Goal: Task Accomplishment & Management: Use online tool/utility

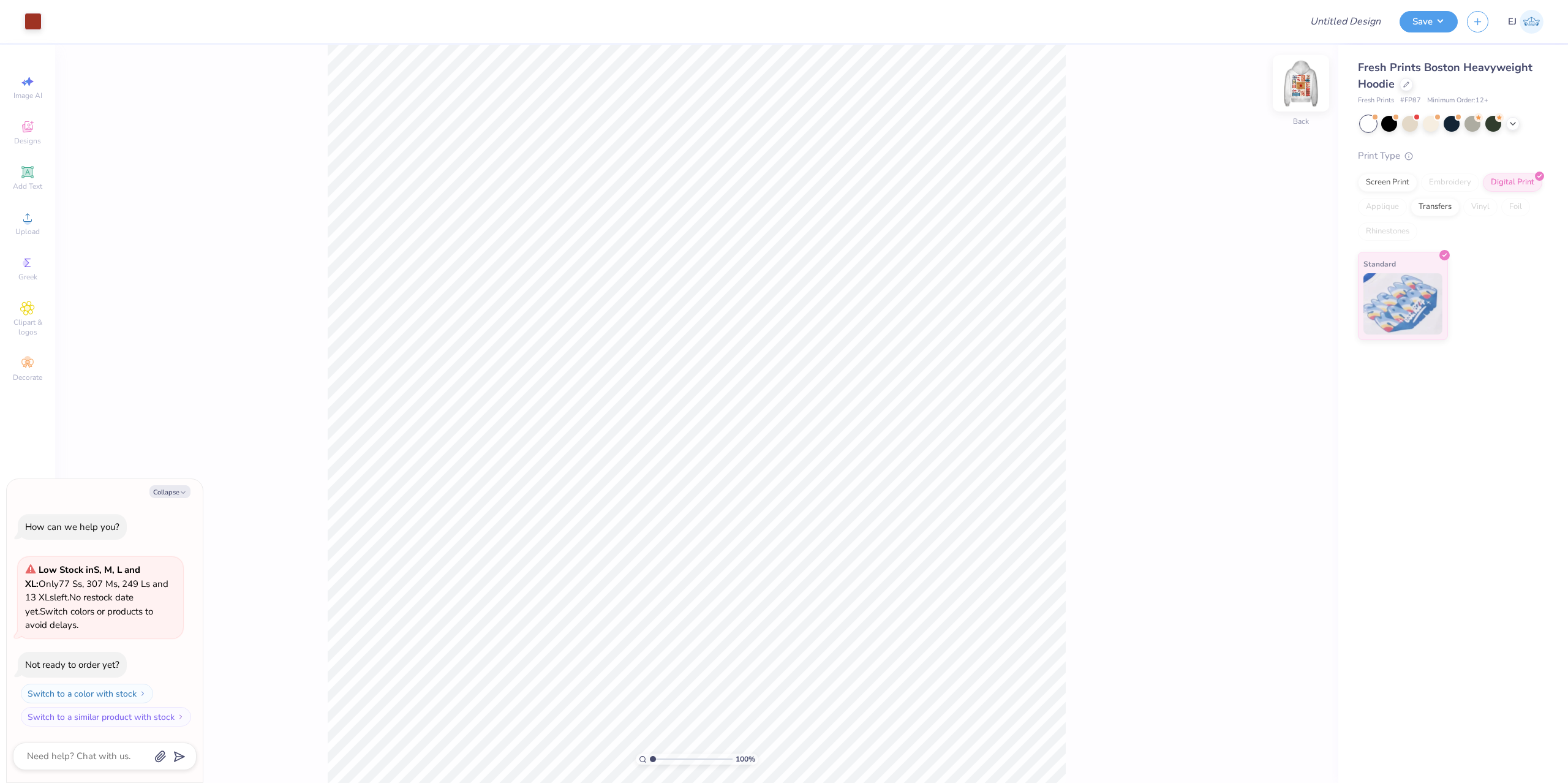
click at [1314, 98] on img at bounding box center [1301, 83] width 49 height 49
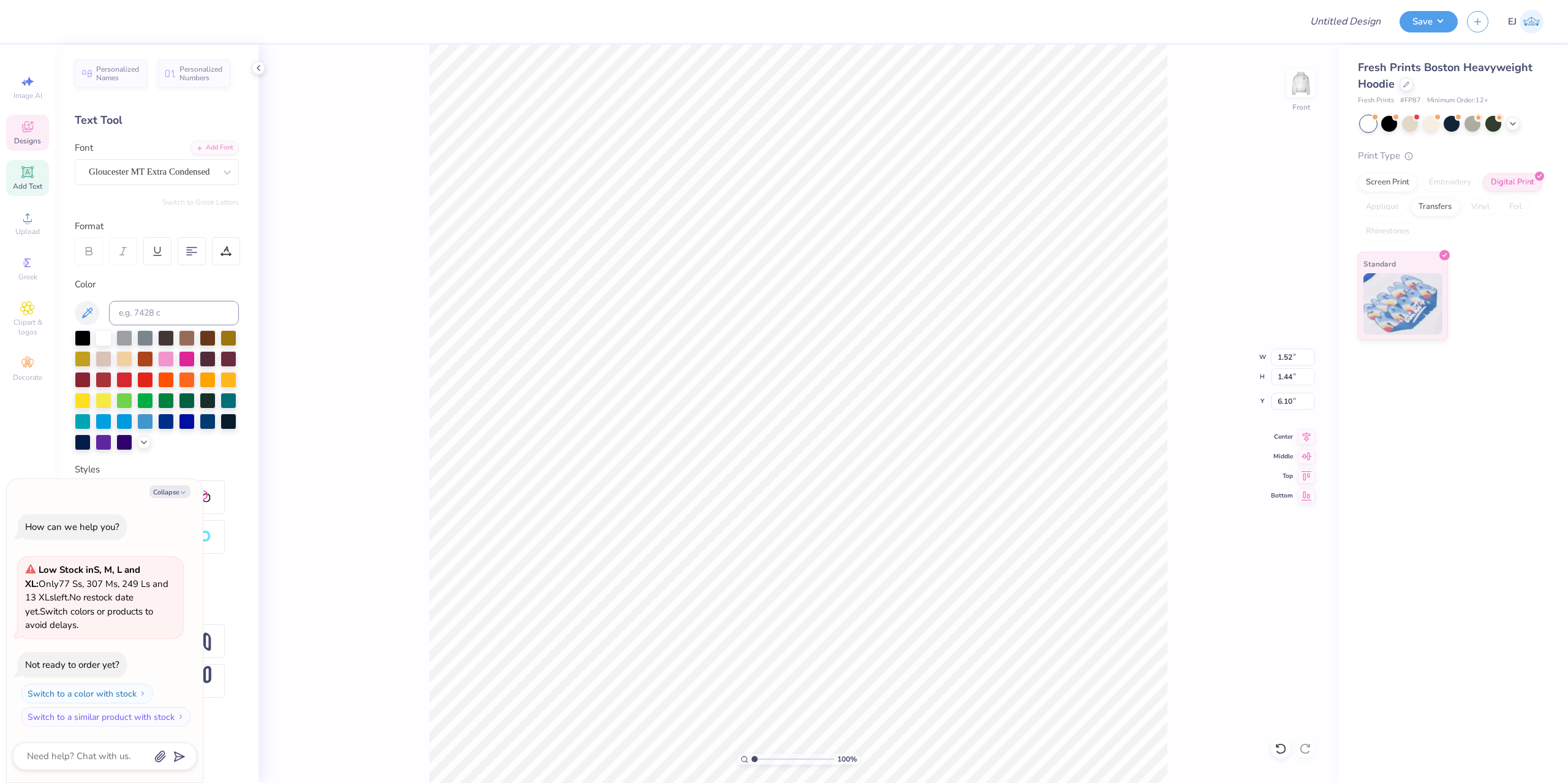
type textarea "x"
type textarea "NSSLHA"
type textarea "x"
click at [758, 759] on input "range" at bounding box center [792, 758] width 83 height 11
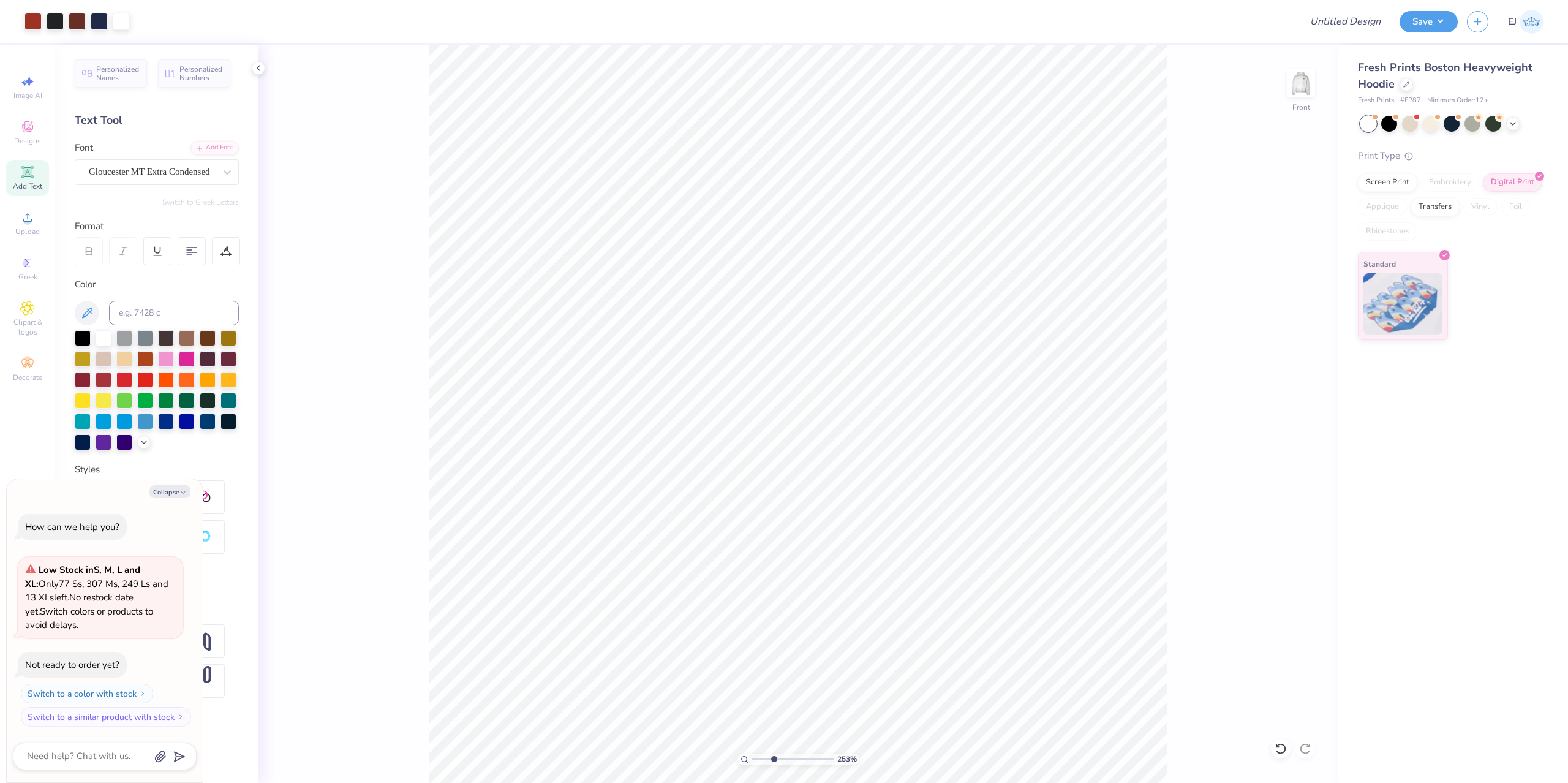
drag, startPoint x: 764, startPoint y: 758, endPoint x: 774, endPoint y: 759, distance: 10.0
click at [774, 759] on input "range" at bounding box center [792, 758] width 83 height 11
click at [768, 762] on input "range" at bounding box center [792, 758] width 83 height 11
type input "2.68"
type textarea "x"
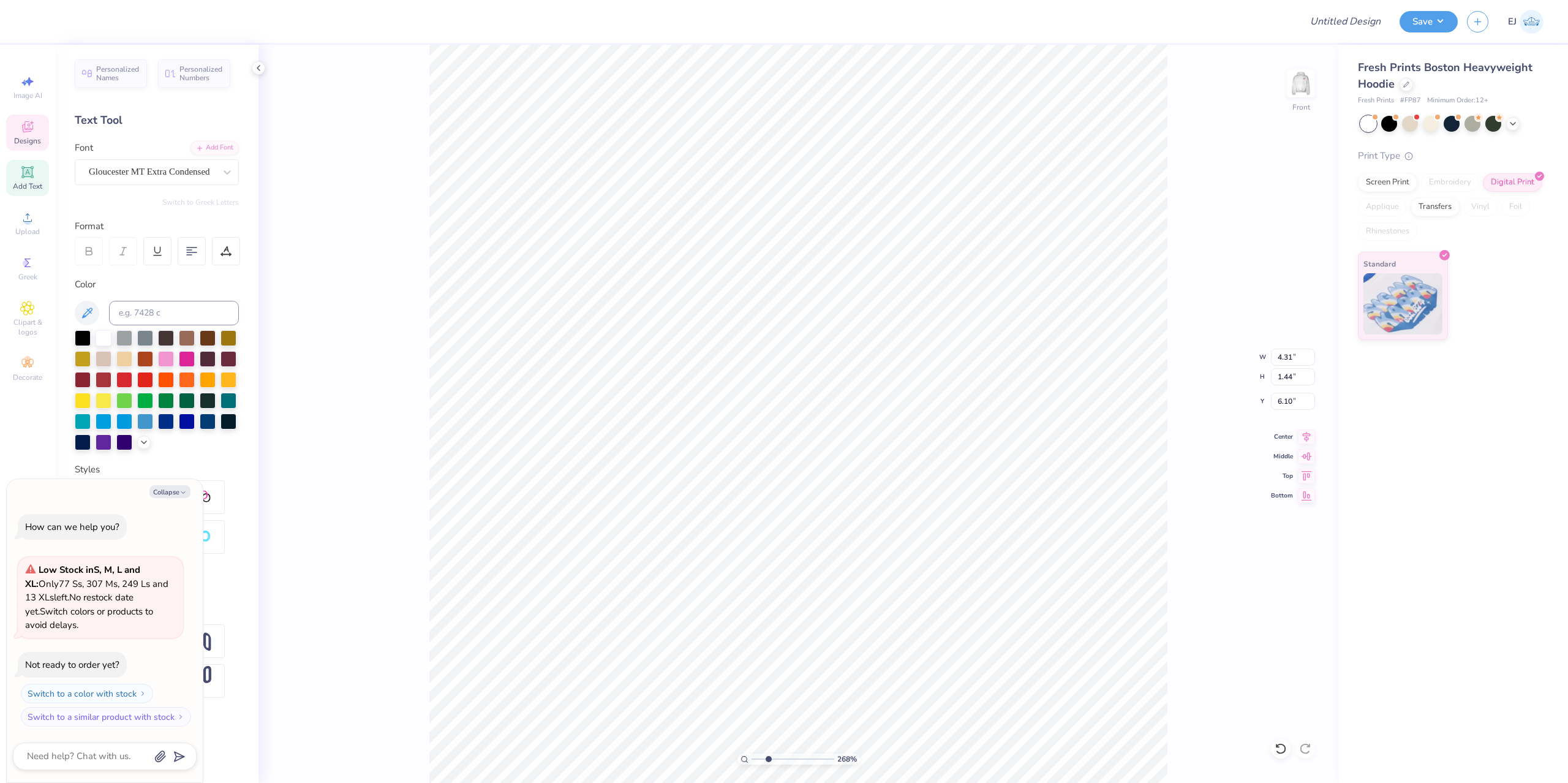
type input "14.00"
type input "16.98"
type input "5.04"
type textarea "x"
type input "4.31"
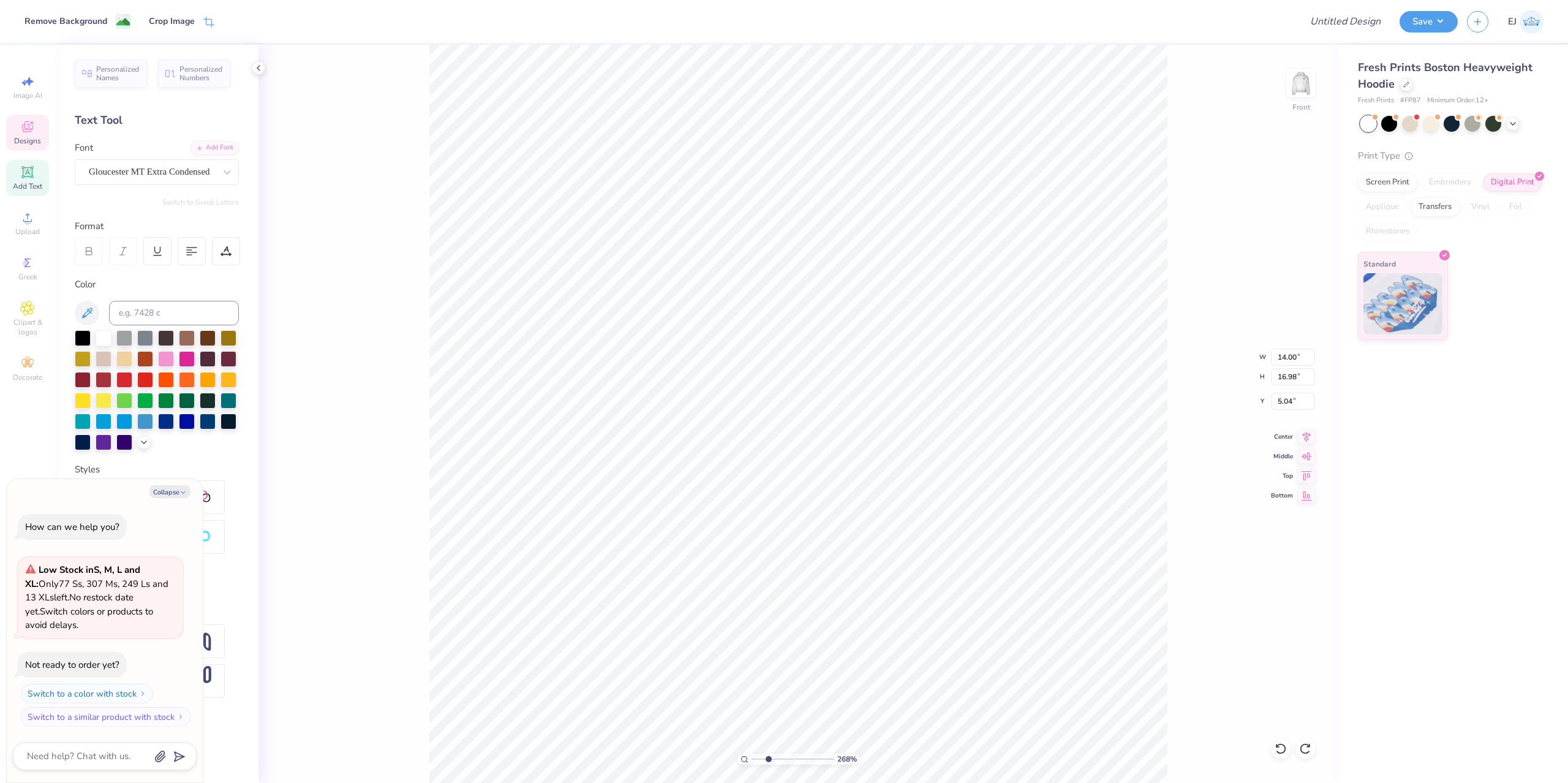
type input "1.44"
type input "6.10"
type textarea "x"
type input "14.00"
type input "16.98"
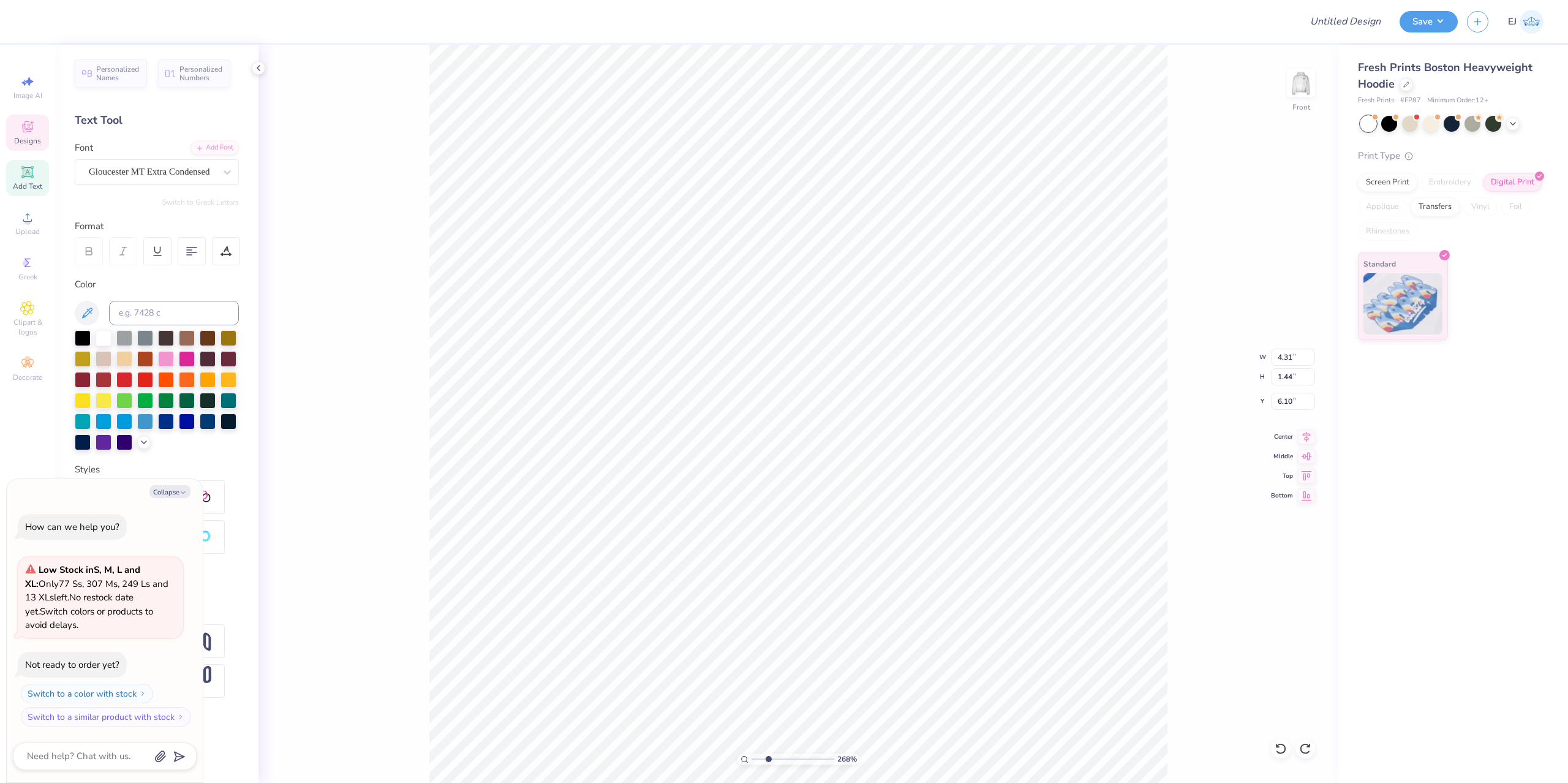
type input "5.04"
type textarea "x"
type input "4.31"
type input "1.44"
type input "6.10"
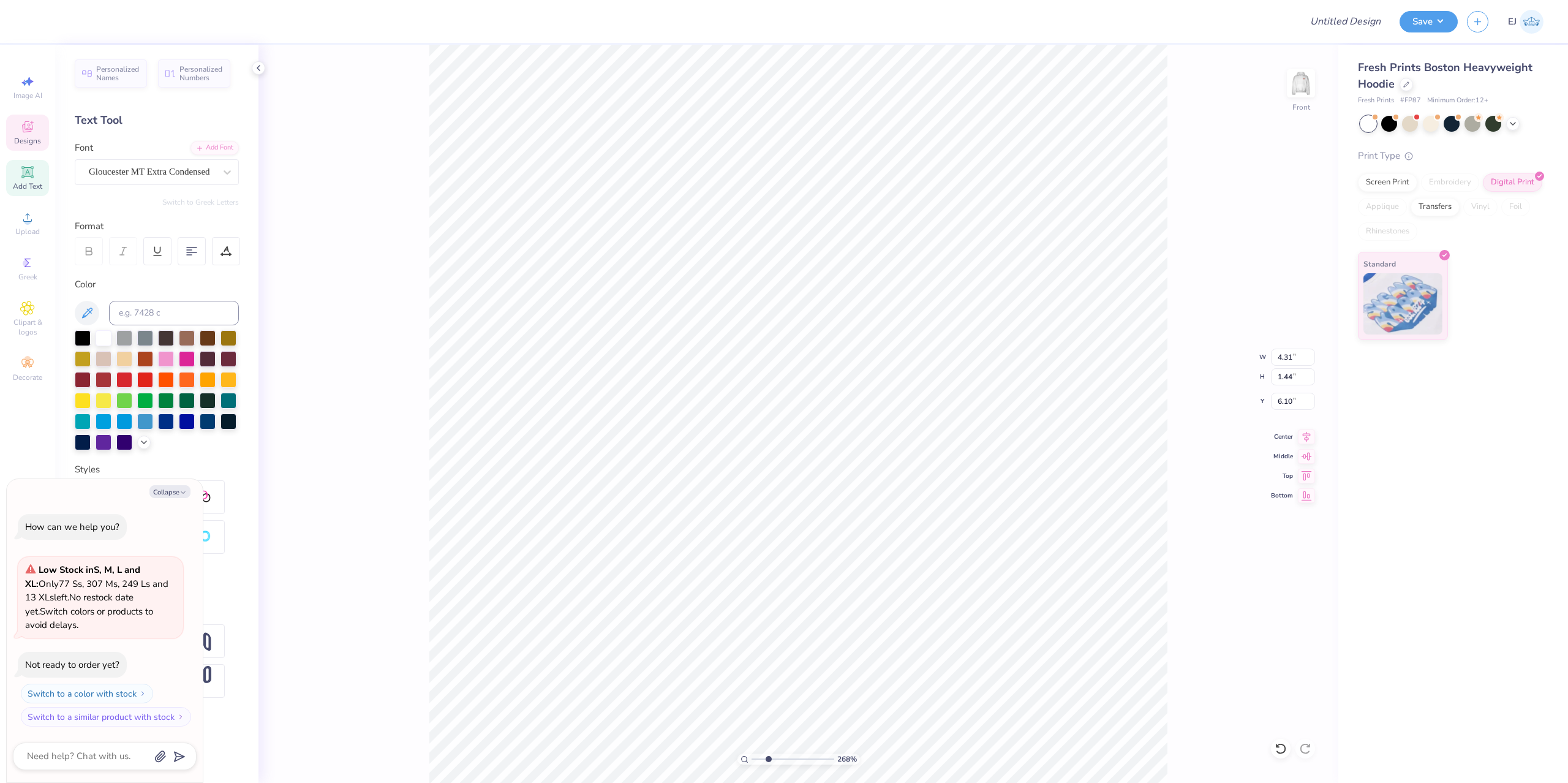
type textarea "x"
type input "1.93"
type input "0.64"
type input "6.23"
type textarea "x"
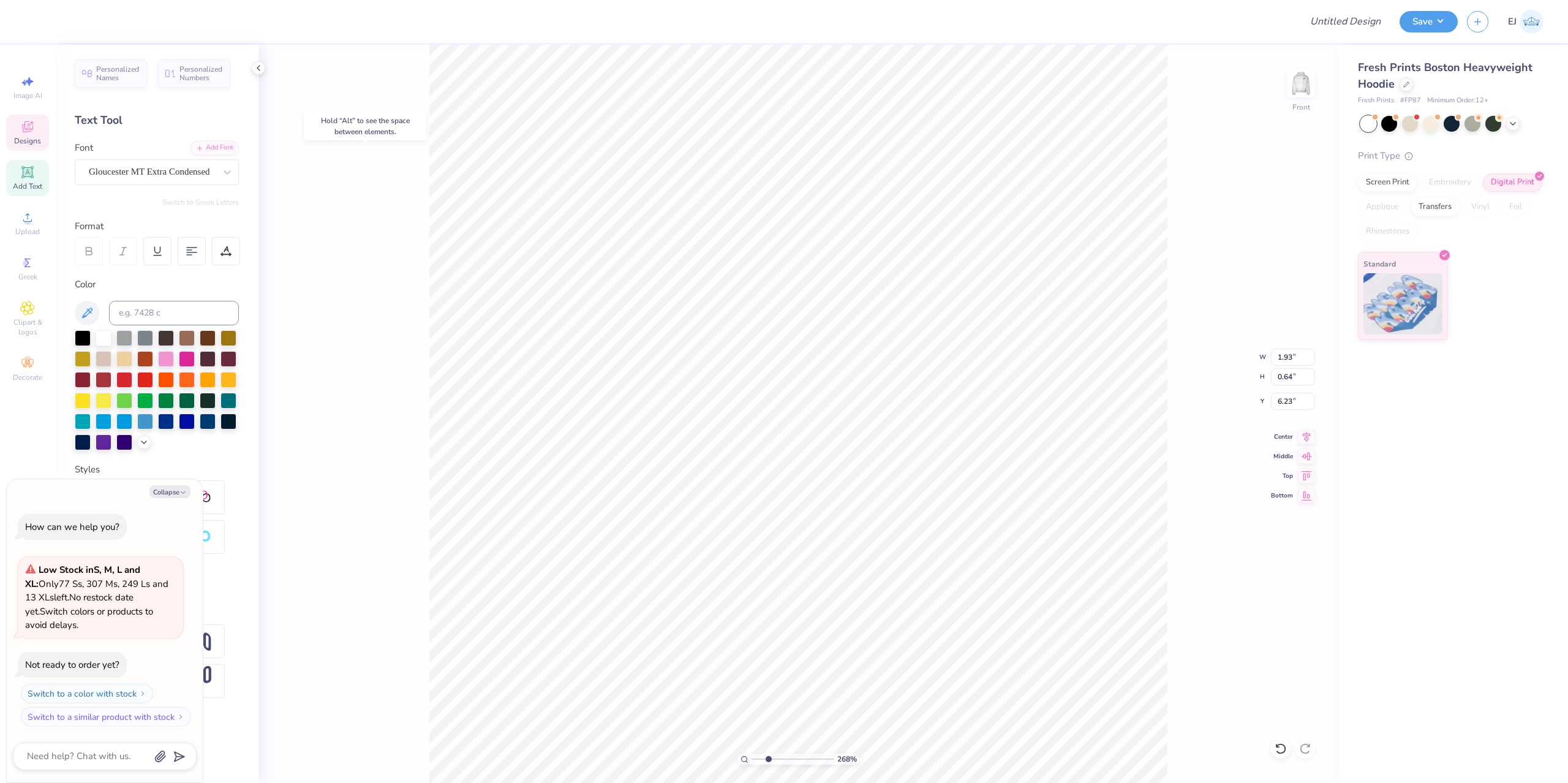
type input "6.56"
type textarea "x"
type input "2.24"
type input "0.75"
type input "6.45"
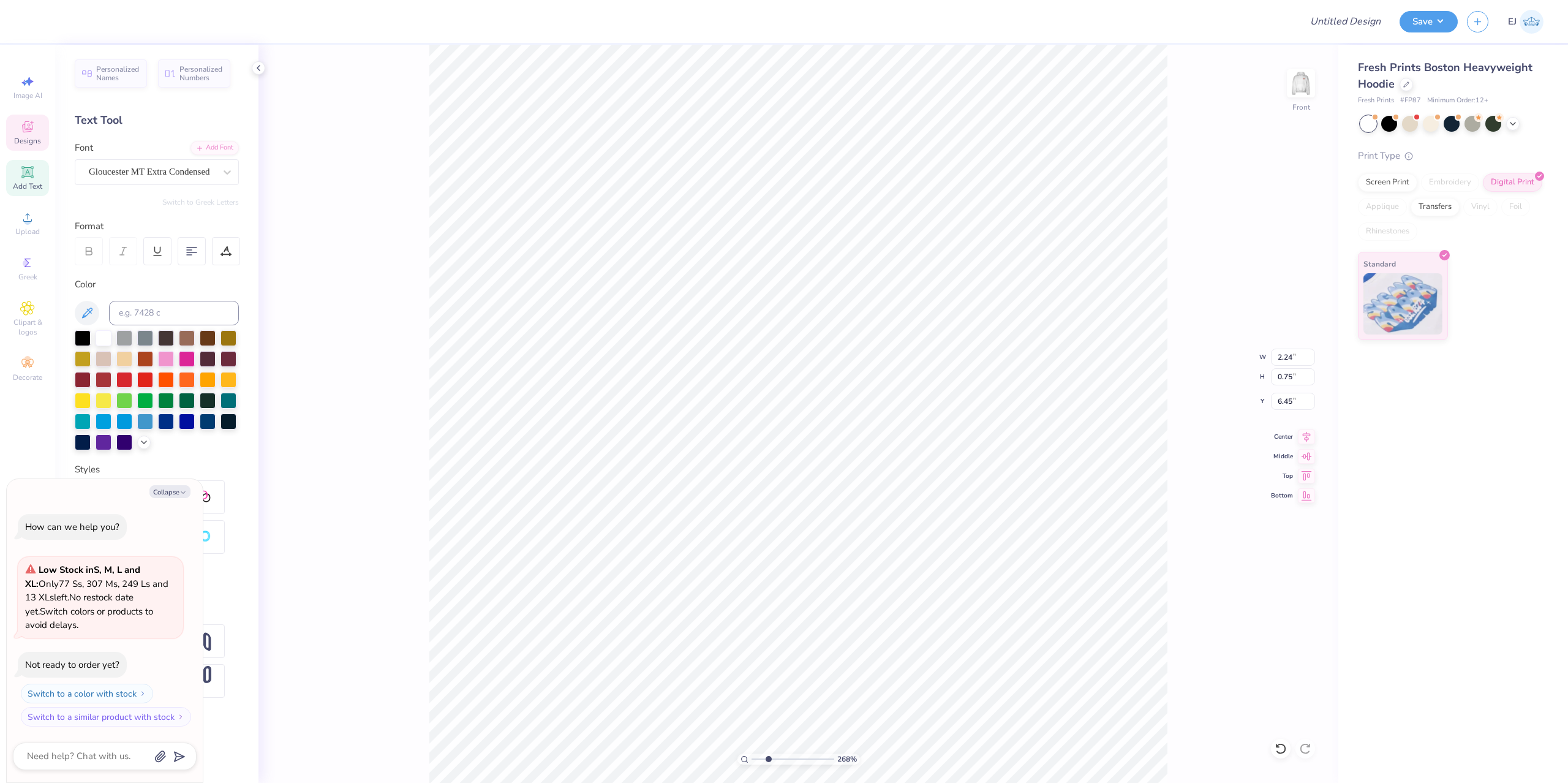
type textarea "x"
type input "6.43"
paste textarea "National Student Speech"
type textarea "x"
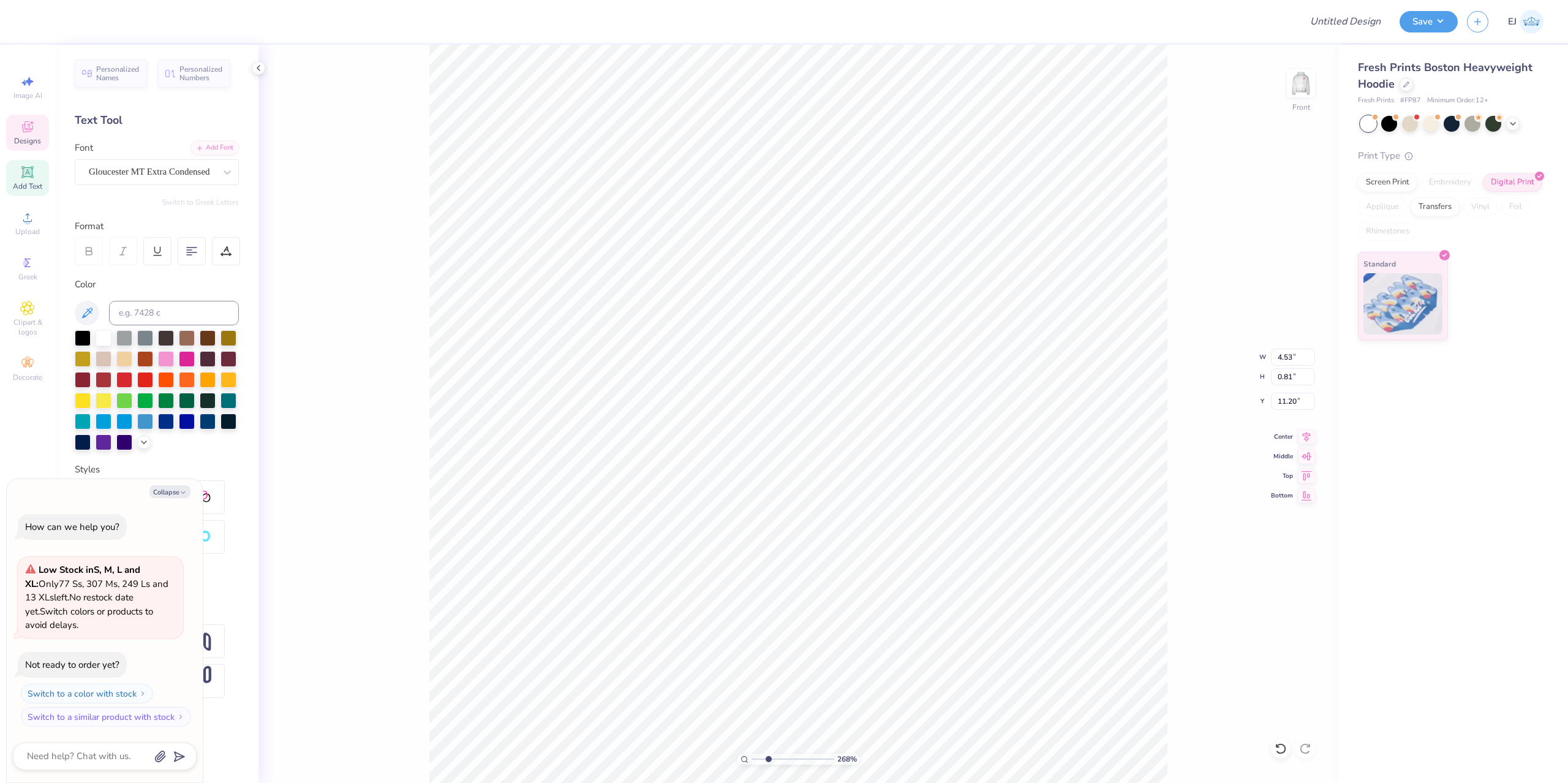
type textarea "National Student Speech"
type textarea "x"
type textarea "N"
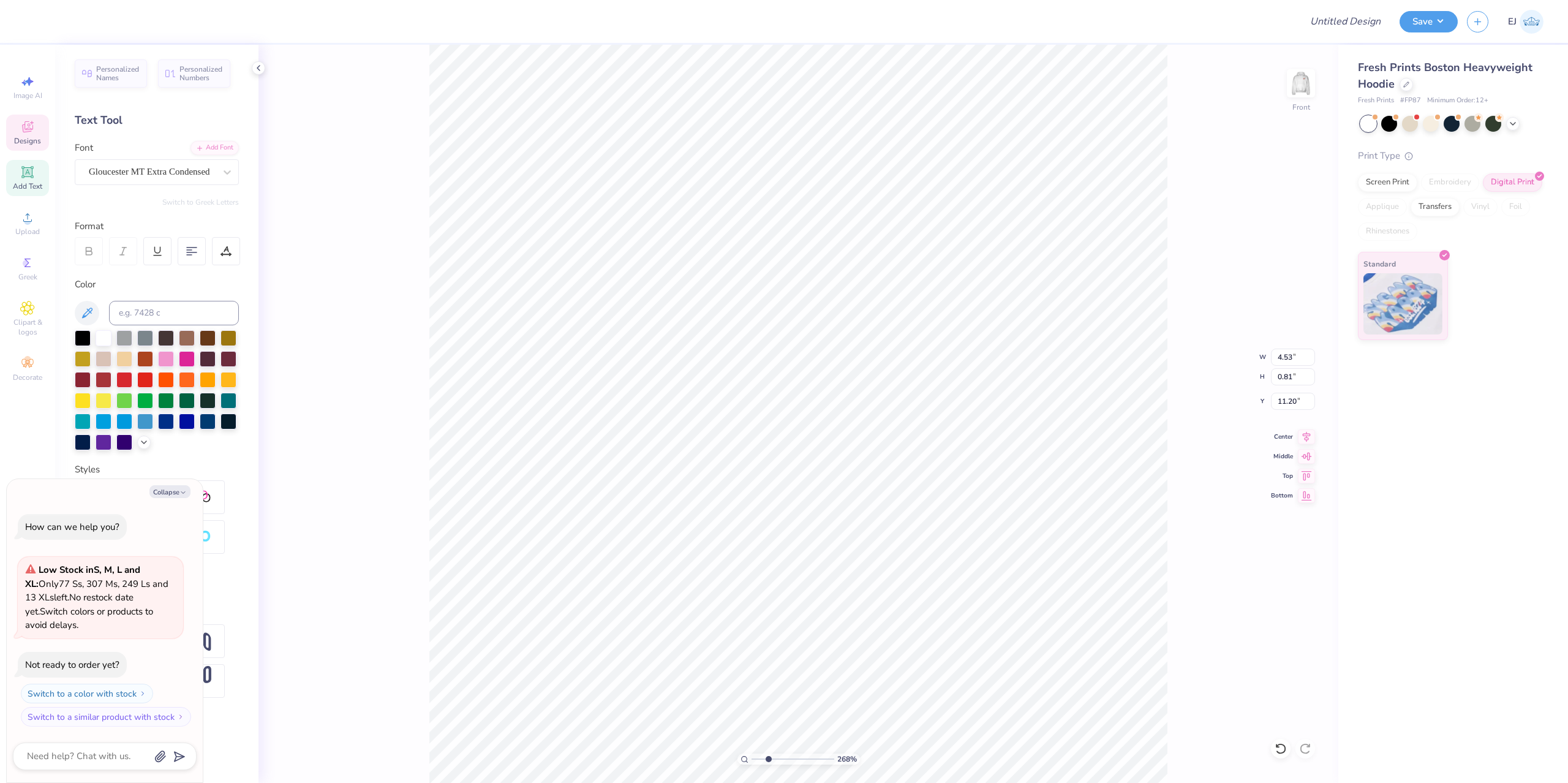
type textarea "x"
type textarea "NA"
type textarea "x"
type textarea "NAT"
type textarea "x"
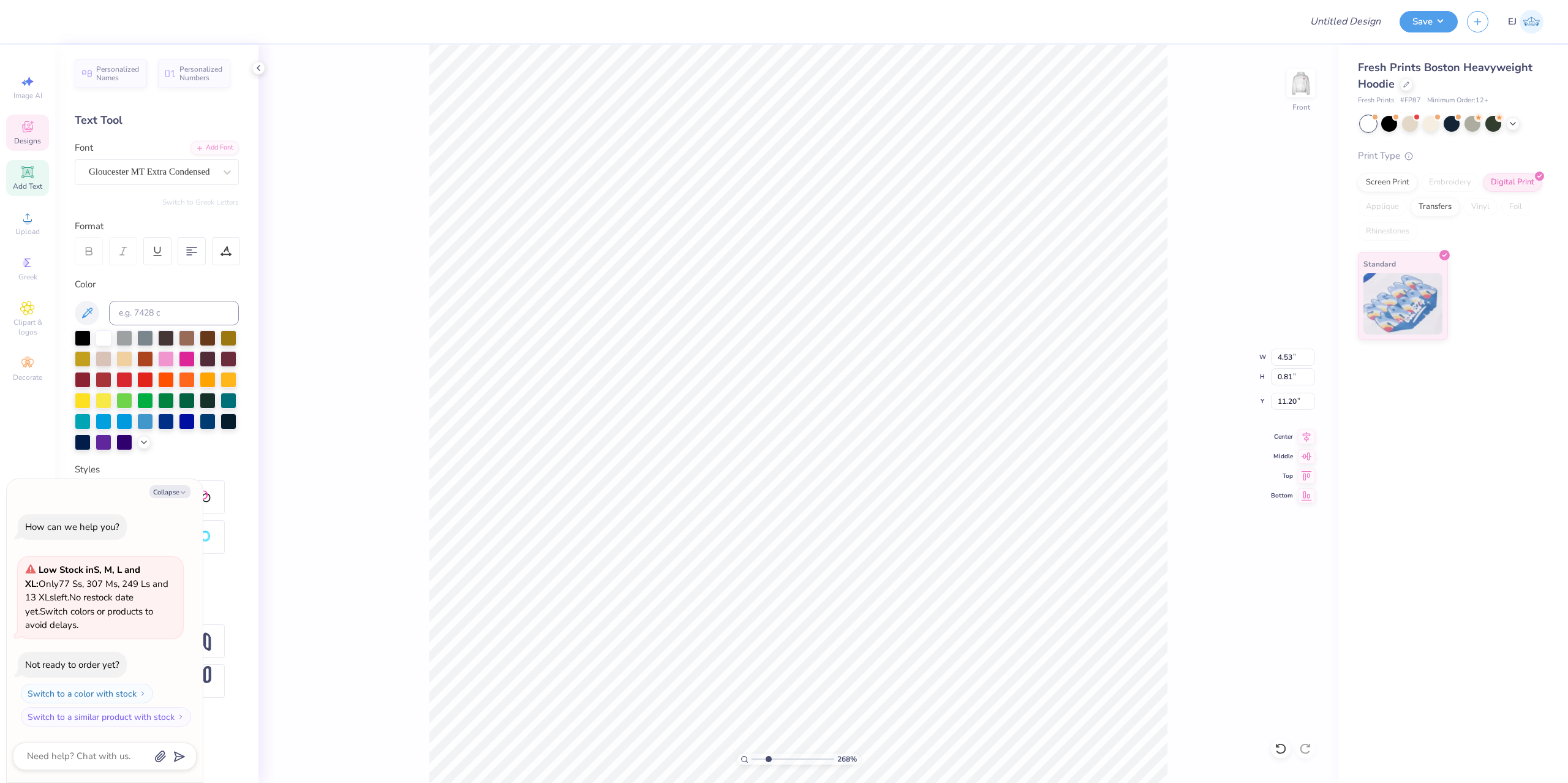
type textarea "NATION"
type textarea "x"
type textarea "NATIONA"
type textarea "x"
type textarea "NATIONAL S"
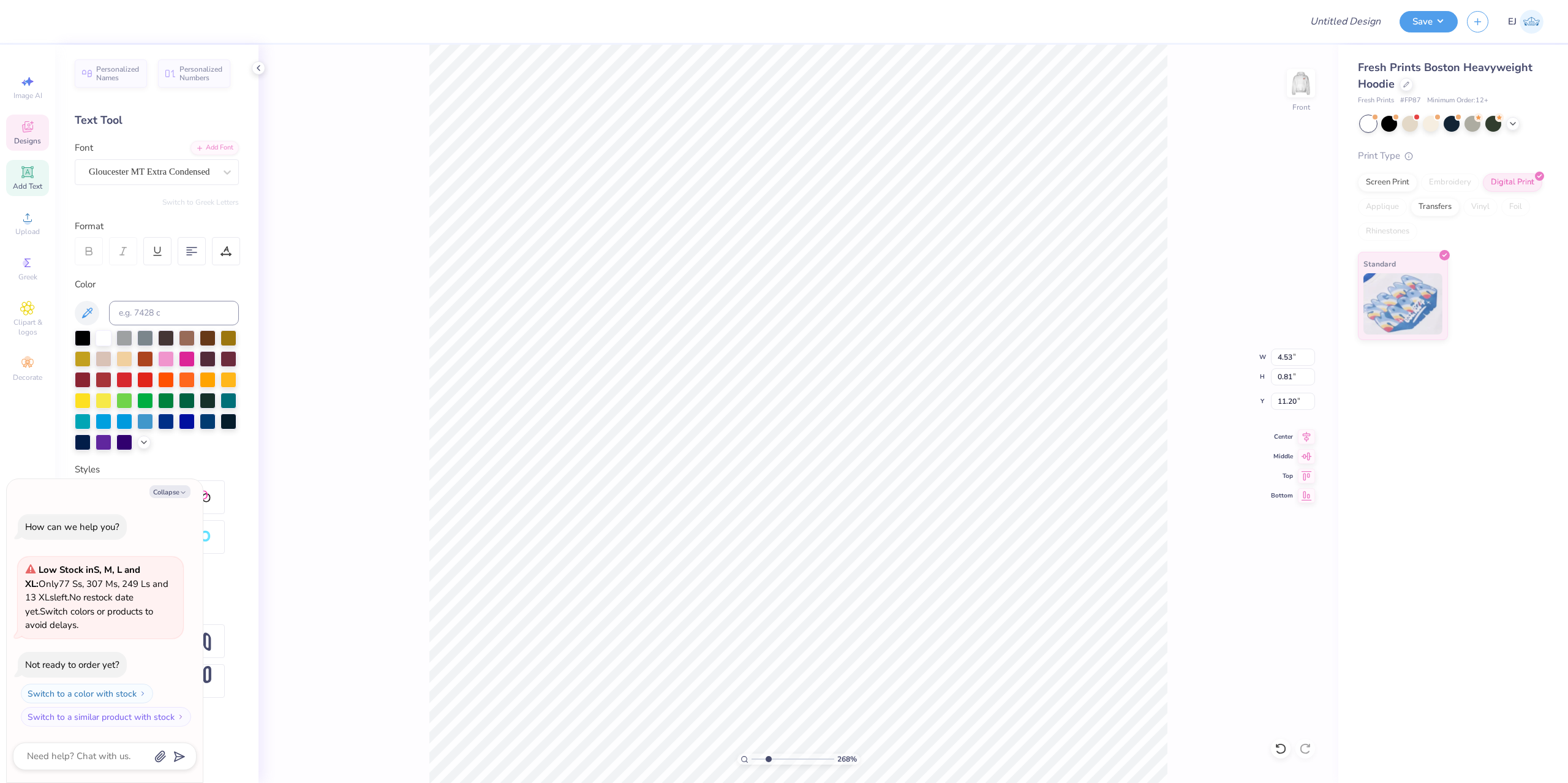
type textarea "x"
type textarea "NATIONAL STU"
type textarea "x"
type textarea "NATIONAL STUDF"
type textarea "x"
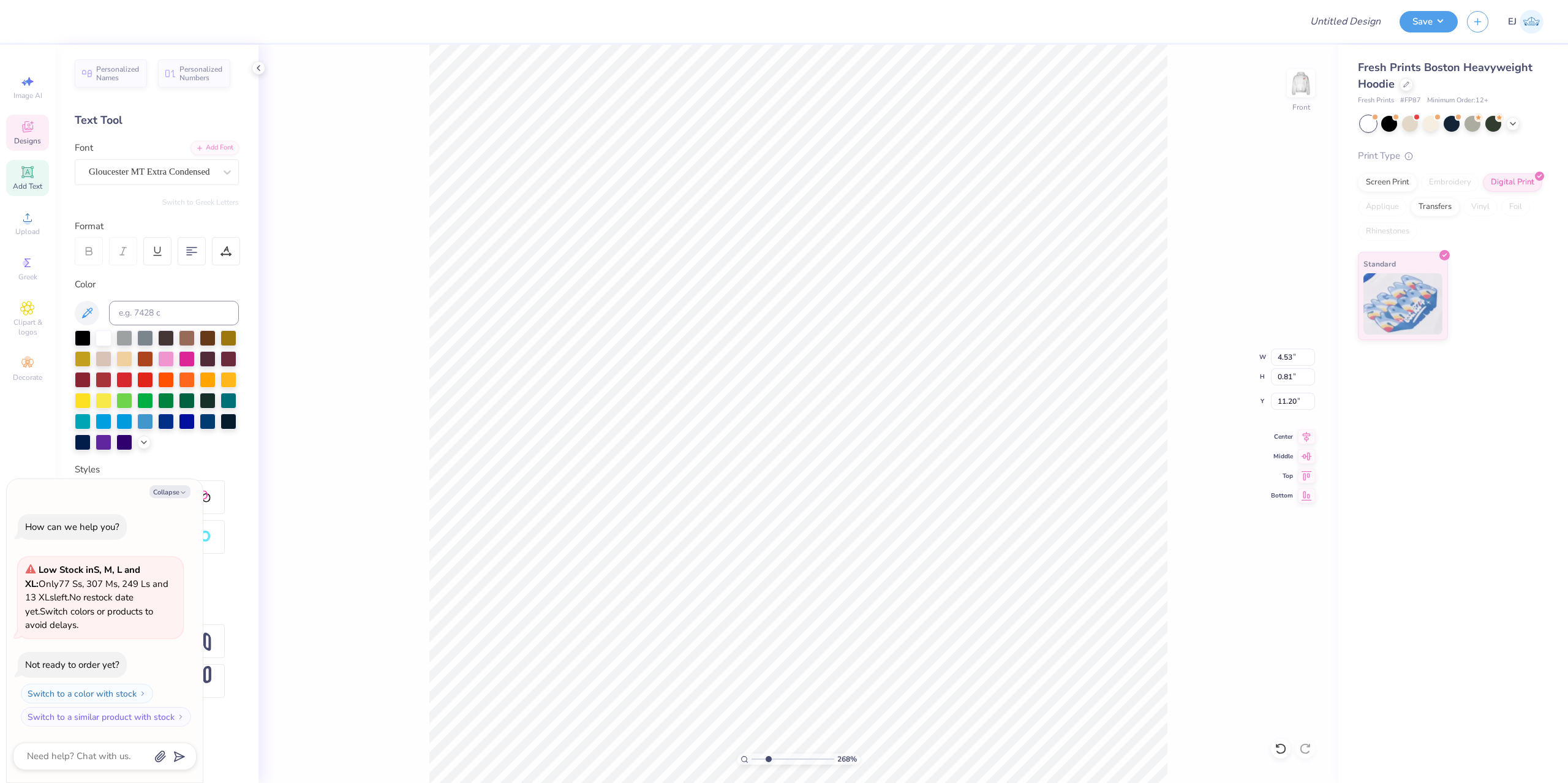
type textarea "NATIONAL STUDFE"
type textarea "x"
type textarea "NATIONAL STUDF"
type textarea "x"
type textarea "NATIONAL STUD"
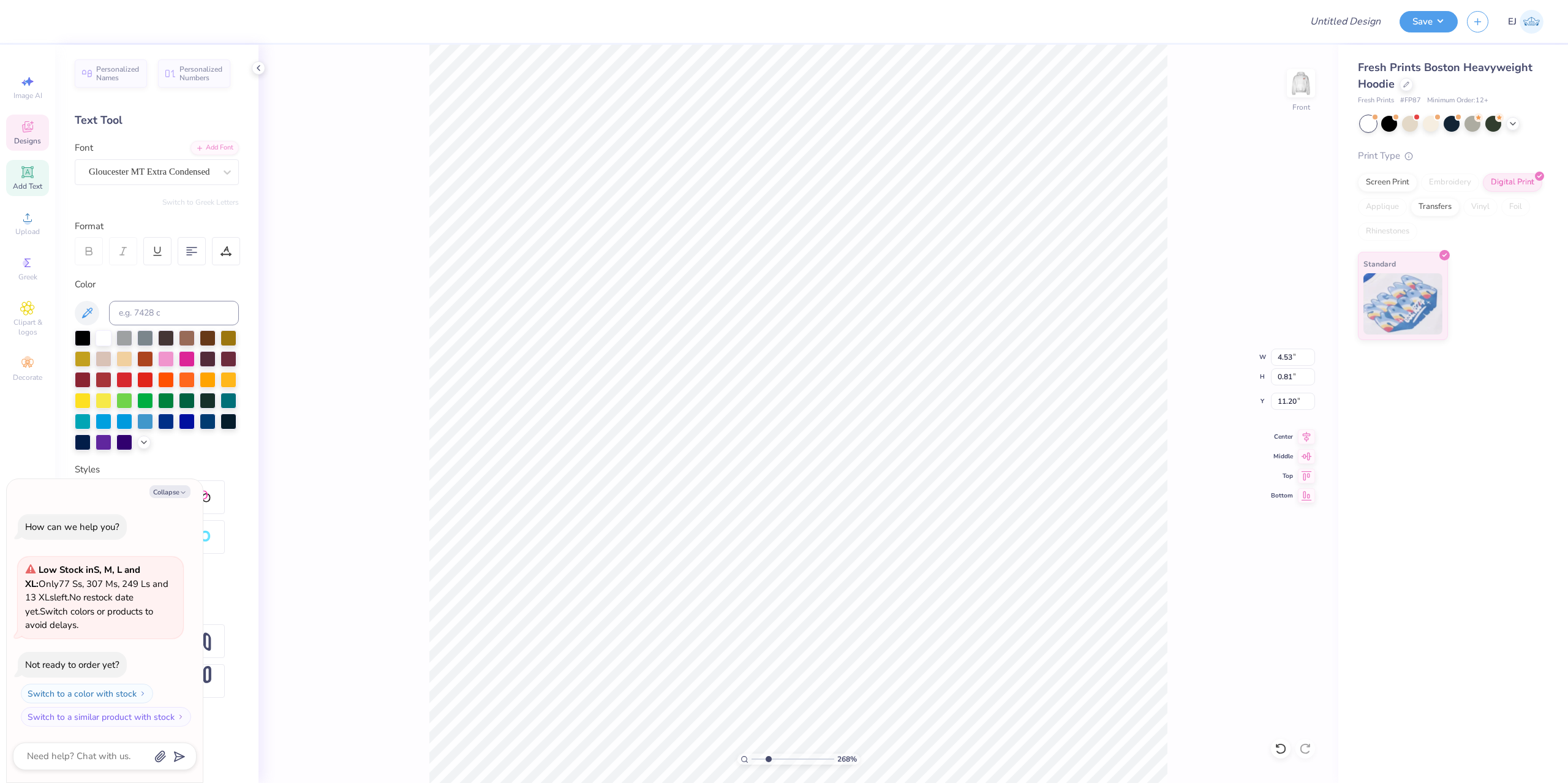
type textarea "x"
type textarea "NATIONAL STUDE"
type textarea "x"
type textarea "NATIONAL STUDEN"
type textarea "x"
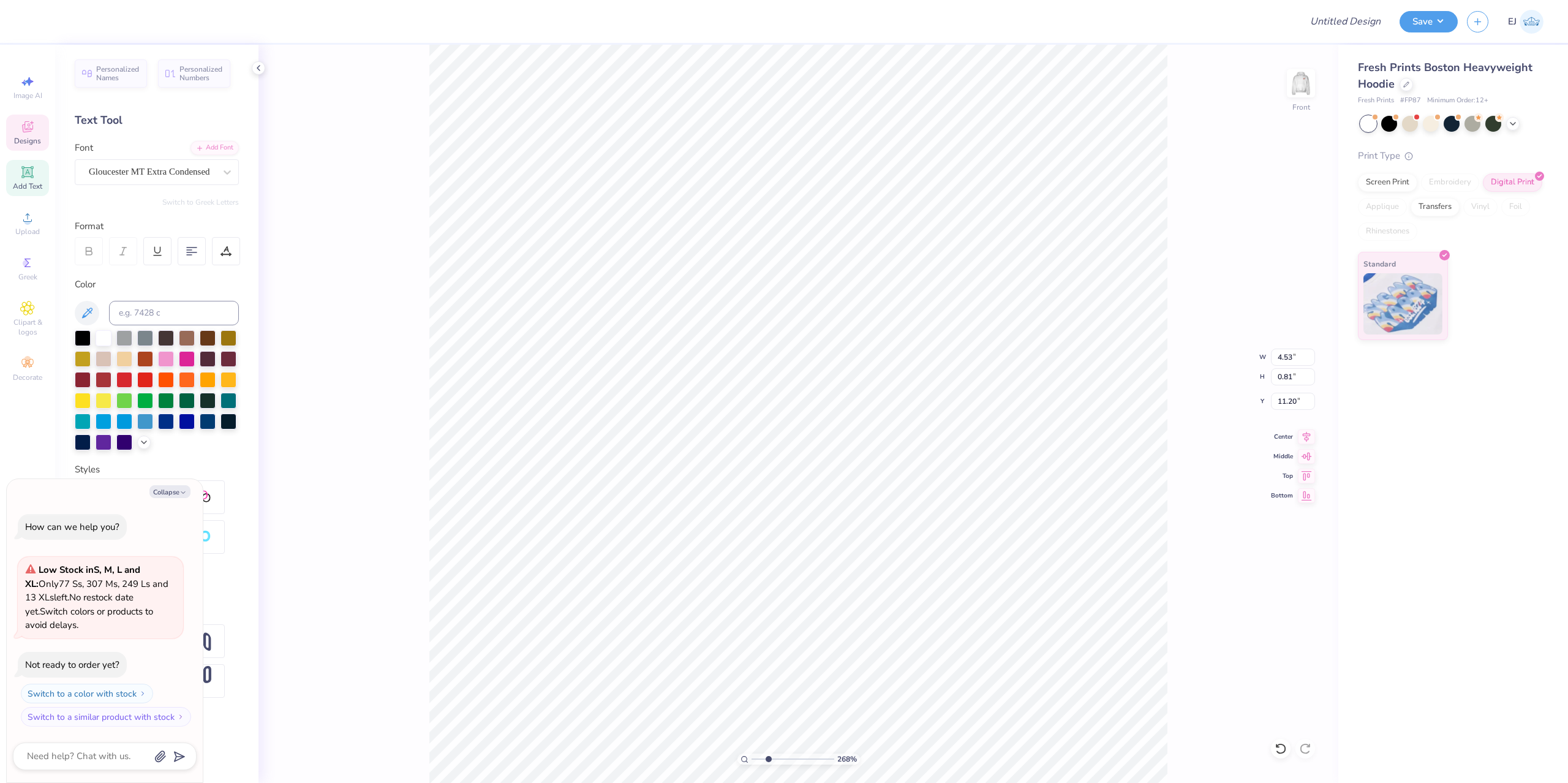
type textarea "NATIONAL STUDENT"
type textarea "x"
type textarea "NATIONAL STUDENT S"
type textarea "x"
type textarea "NATIONAL STUDENT SP"
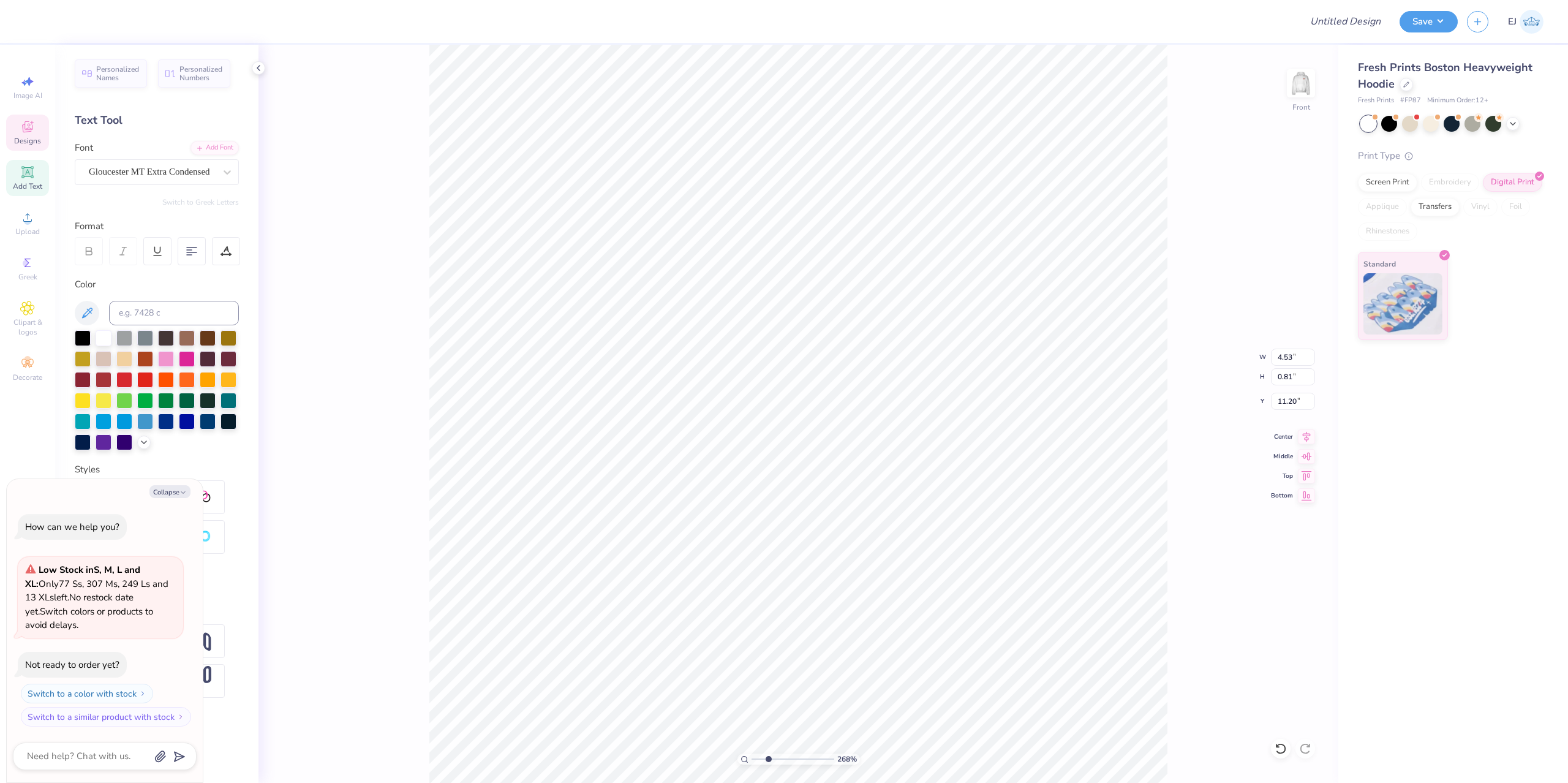
type textarea "x"
type textarea "NATIONAL STUDENT SPE"
type textarea "x"
type textarea "NATIONAL STUDENT SPEEC"
type textarea "x"
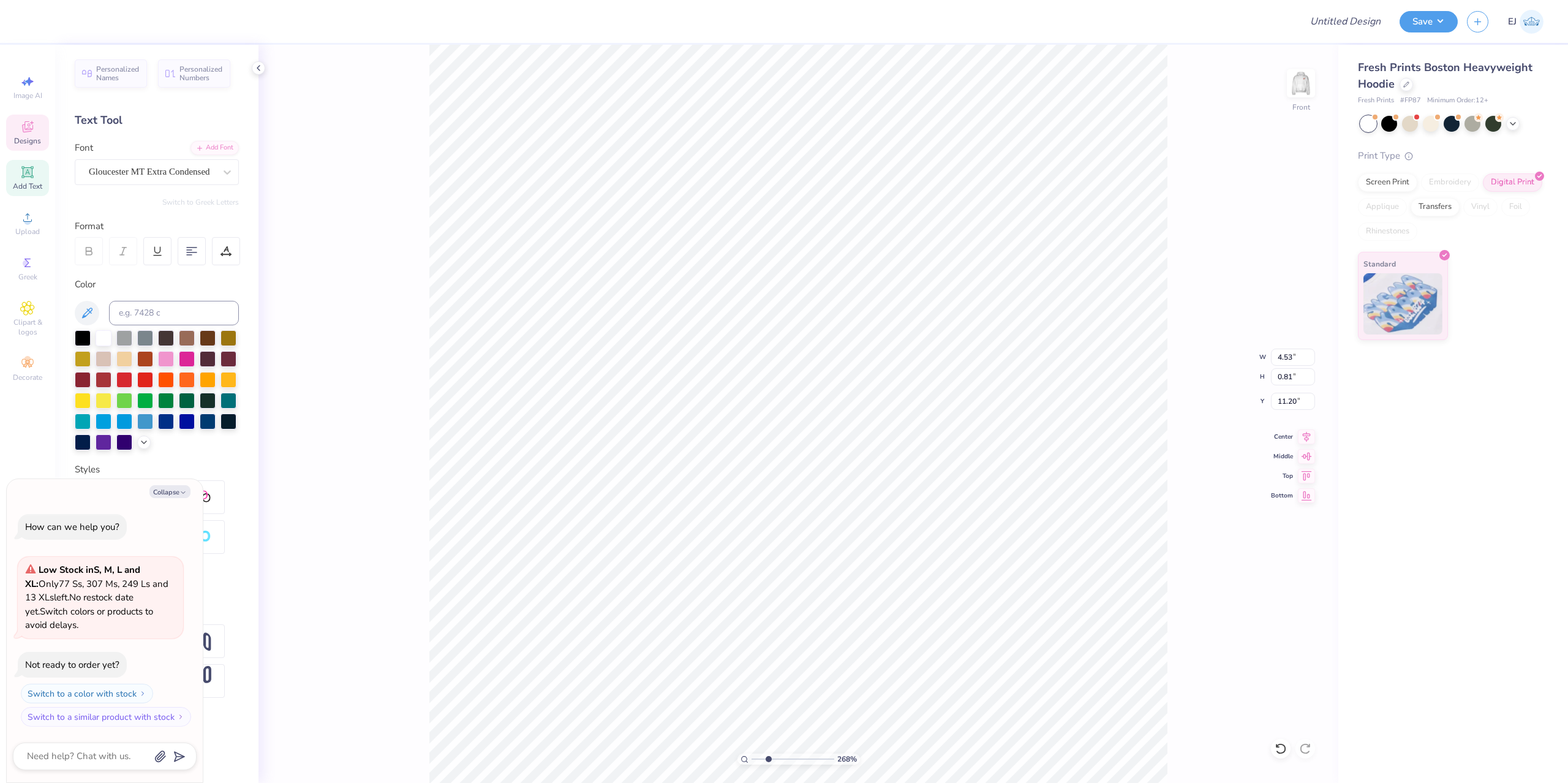
scroll to position [0, 7]
type textarea "NATIONAL STUDENT SPEECH"
type textarea "x"
type input "8.75"
type textarea "x"
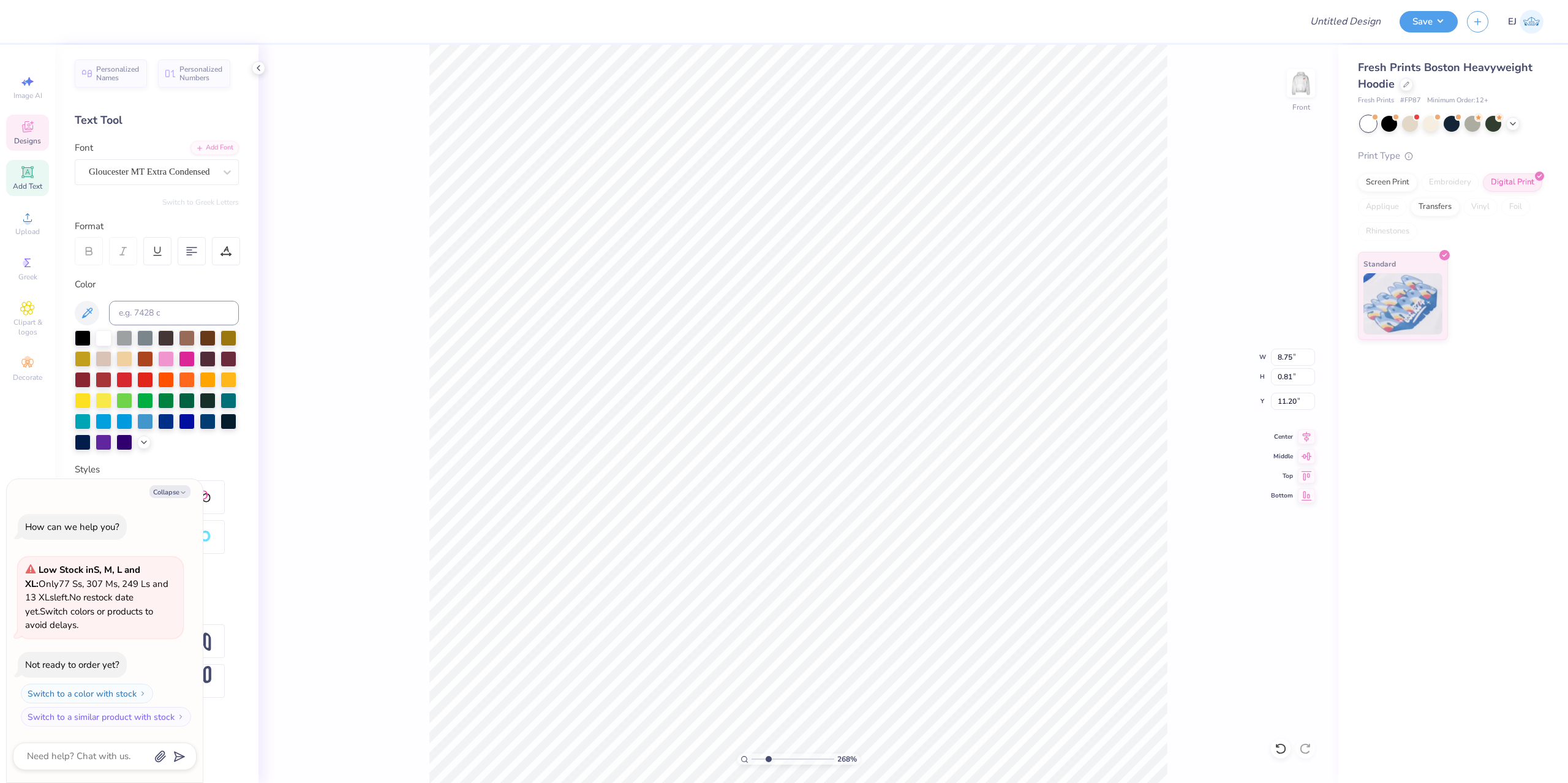
type input "4.62"
type input "0.43"
type input "11.03"
type textarea "x"
type input "5.26"
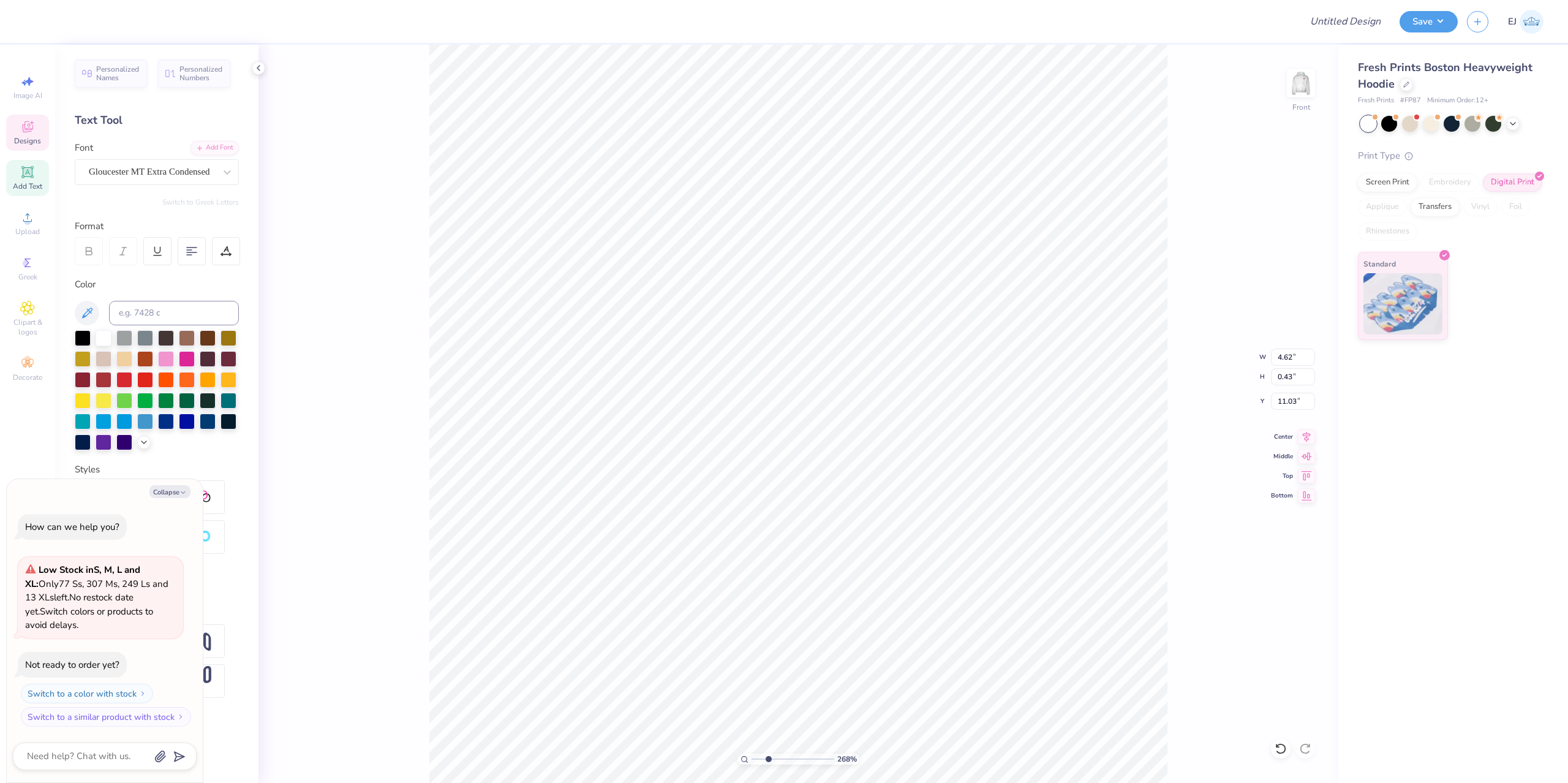
type input "0.49"
type input "10.86"
type textarea "x"
type input "14.00"
type input "16.98"
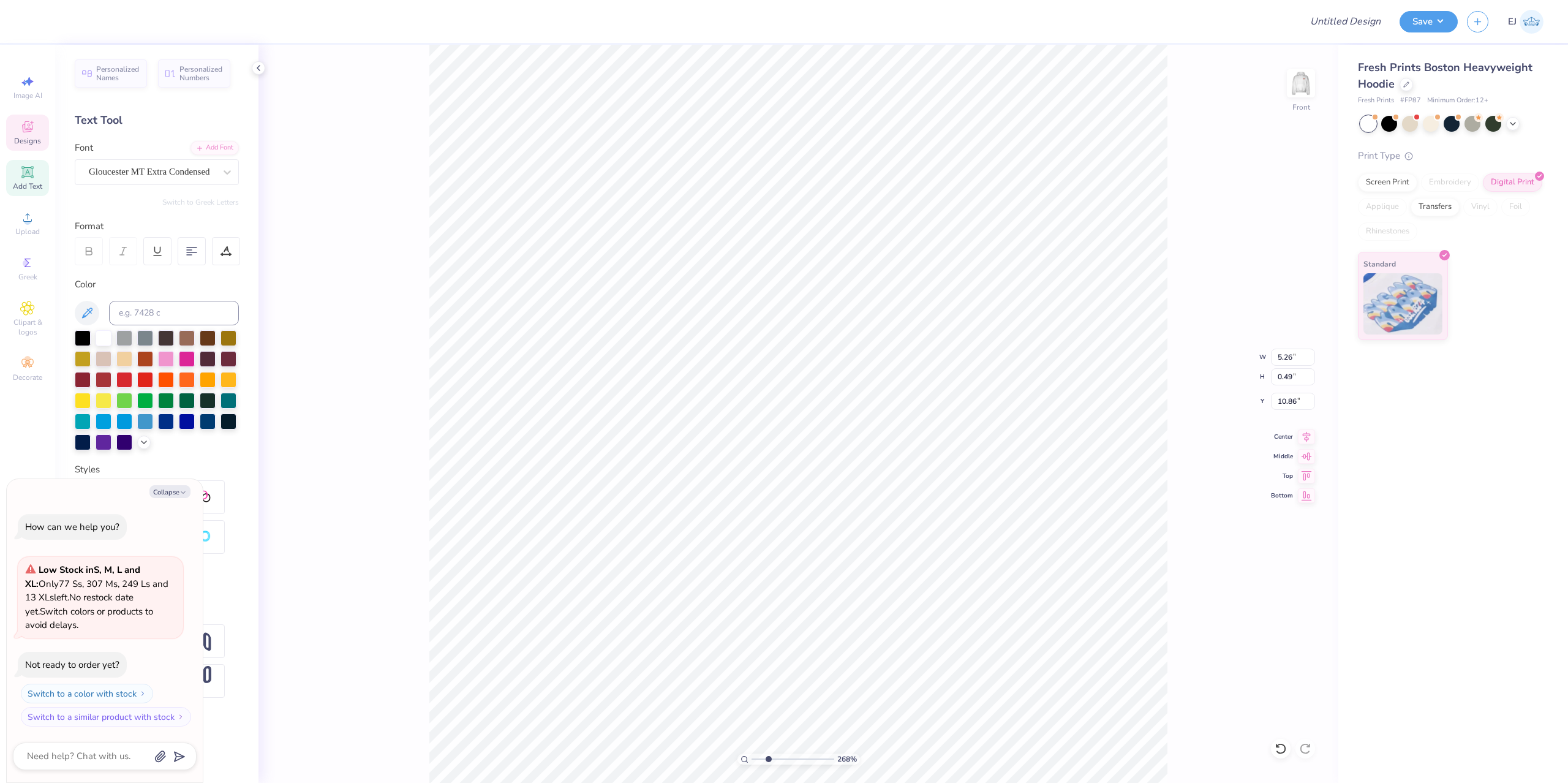
type input "5.04"
click at [1214, 293] on div "268 % Front W 14.00 14.00 " H 16.98 16.98 " Y 5.04 5.04 " Center Middle Top Bot…" at bounding box center [798, 413] width 1080 height 738
type textarea "x"
type input "1.76"
type input "0.91"
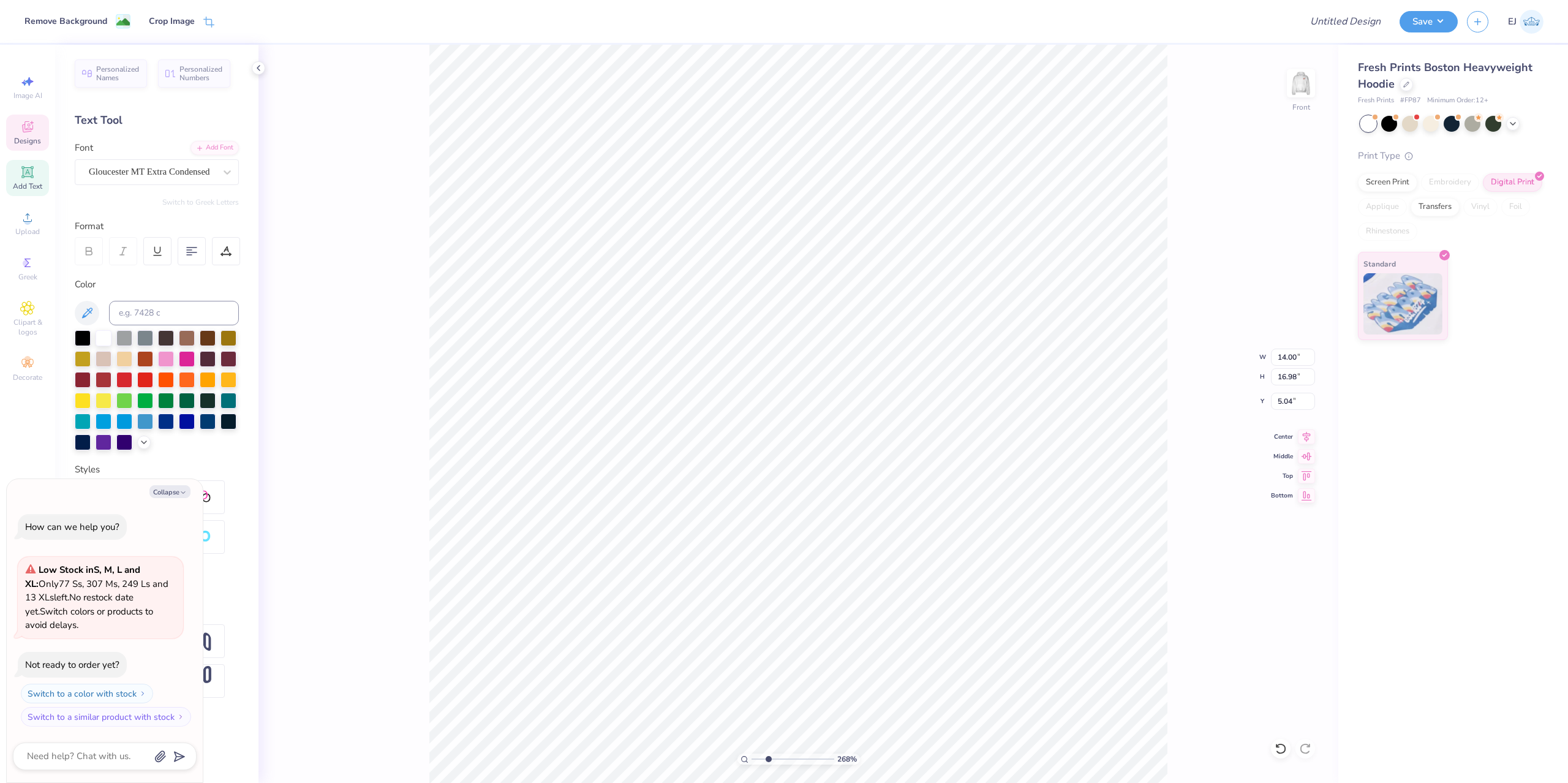
type input "14.91"
type textarea "x"
type input "1.62"
type input "1.25"
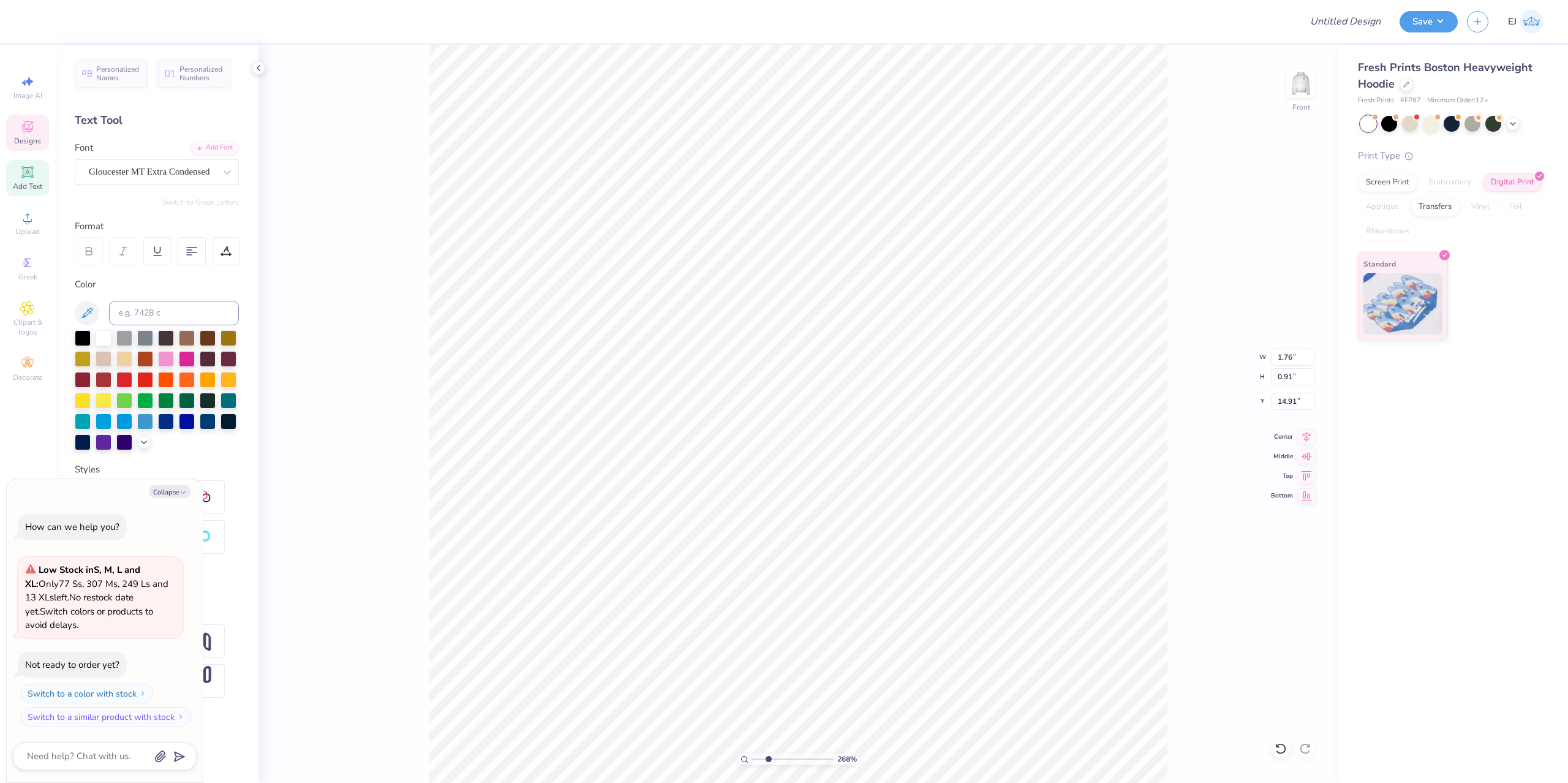
type input "14.57"
type textarea "x"
type textarea "la"
type textarea "x"
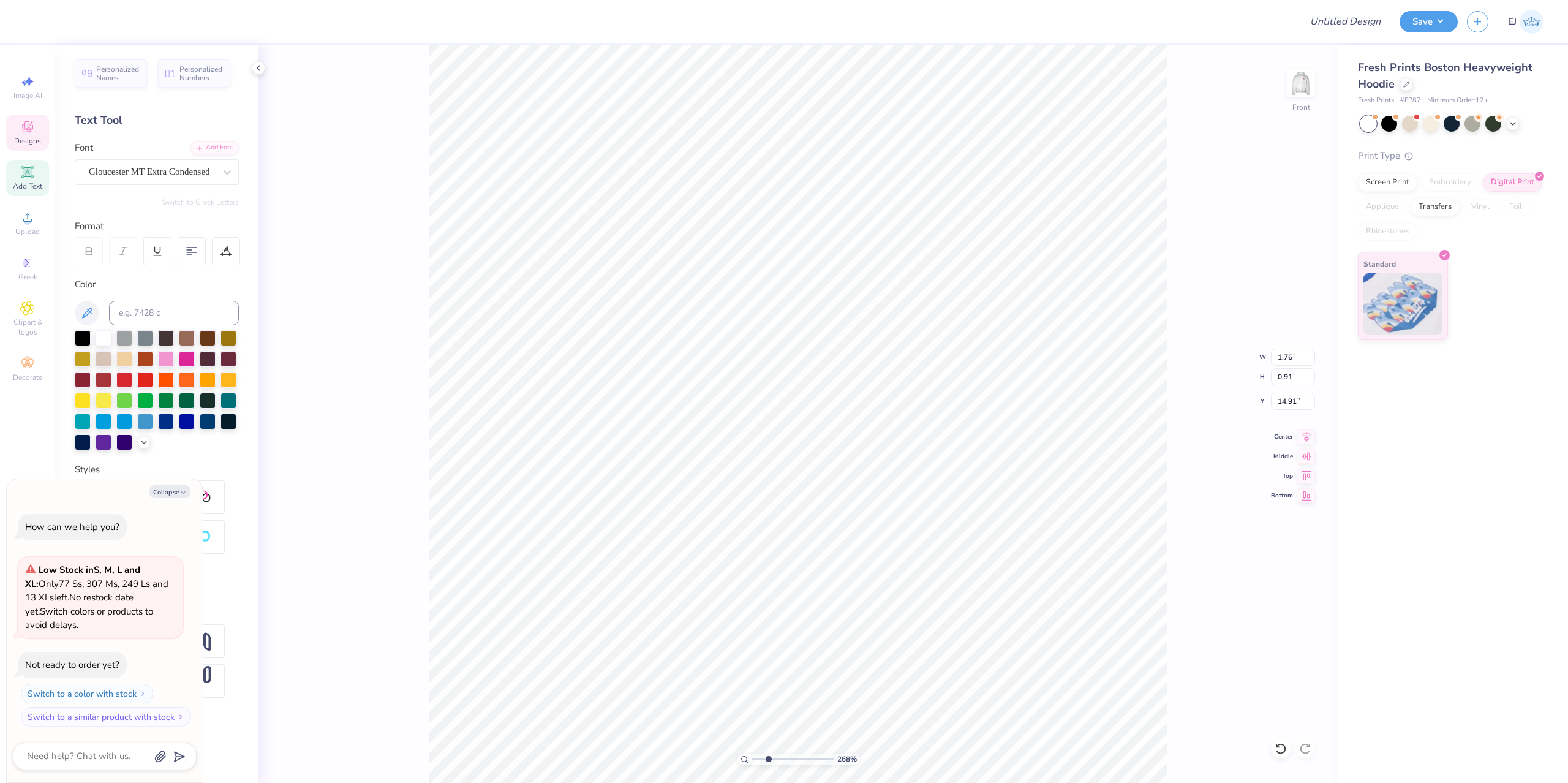
type textarea "la"
type textarea "x"
type textarea "l"
type textarea "x"
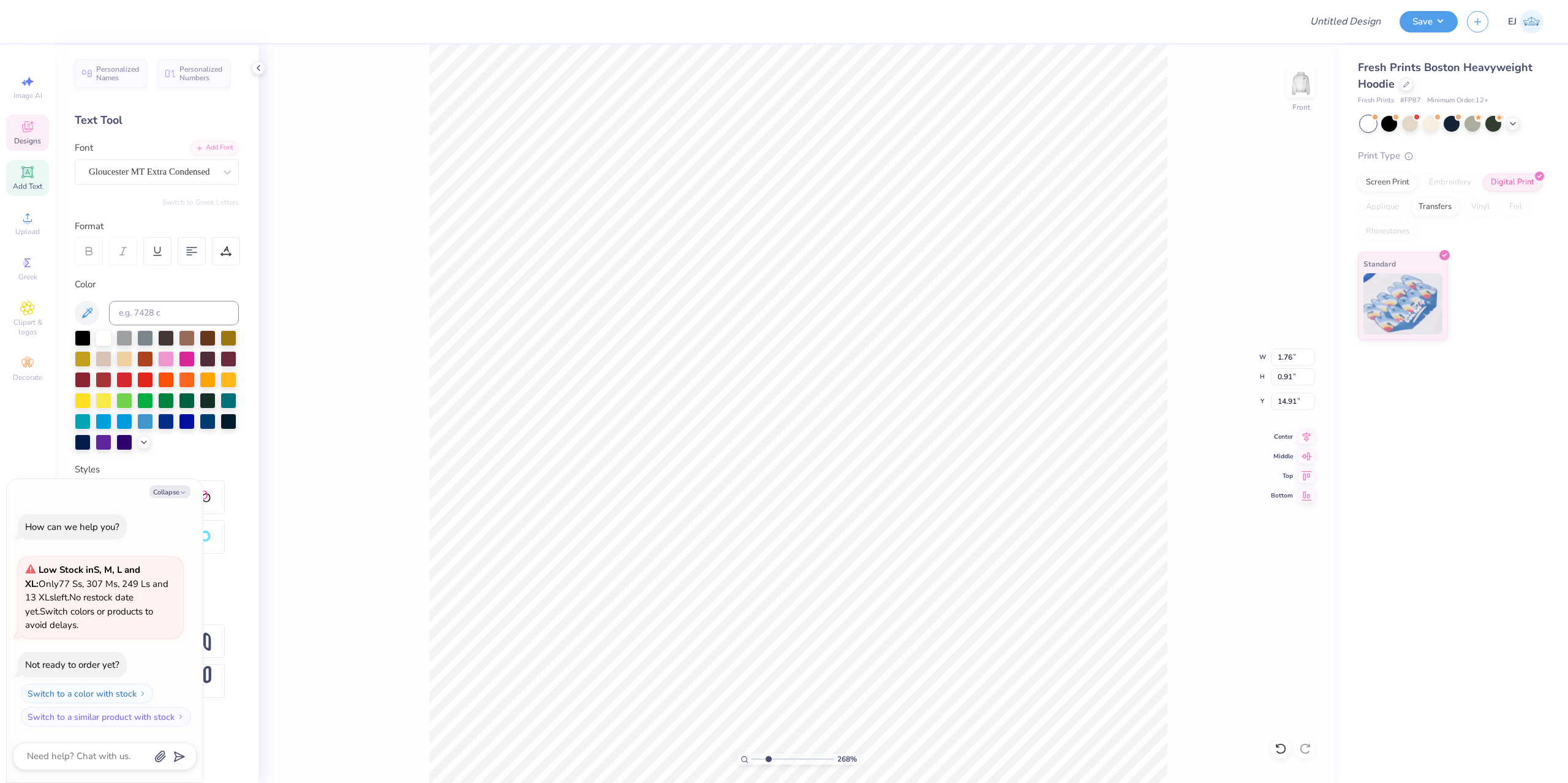
type textarea "LA"
type textarea "x"
type textarea "LAN"
type textarea "x"
type textarea "LANGUA"
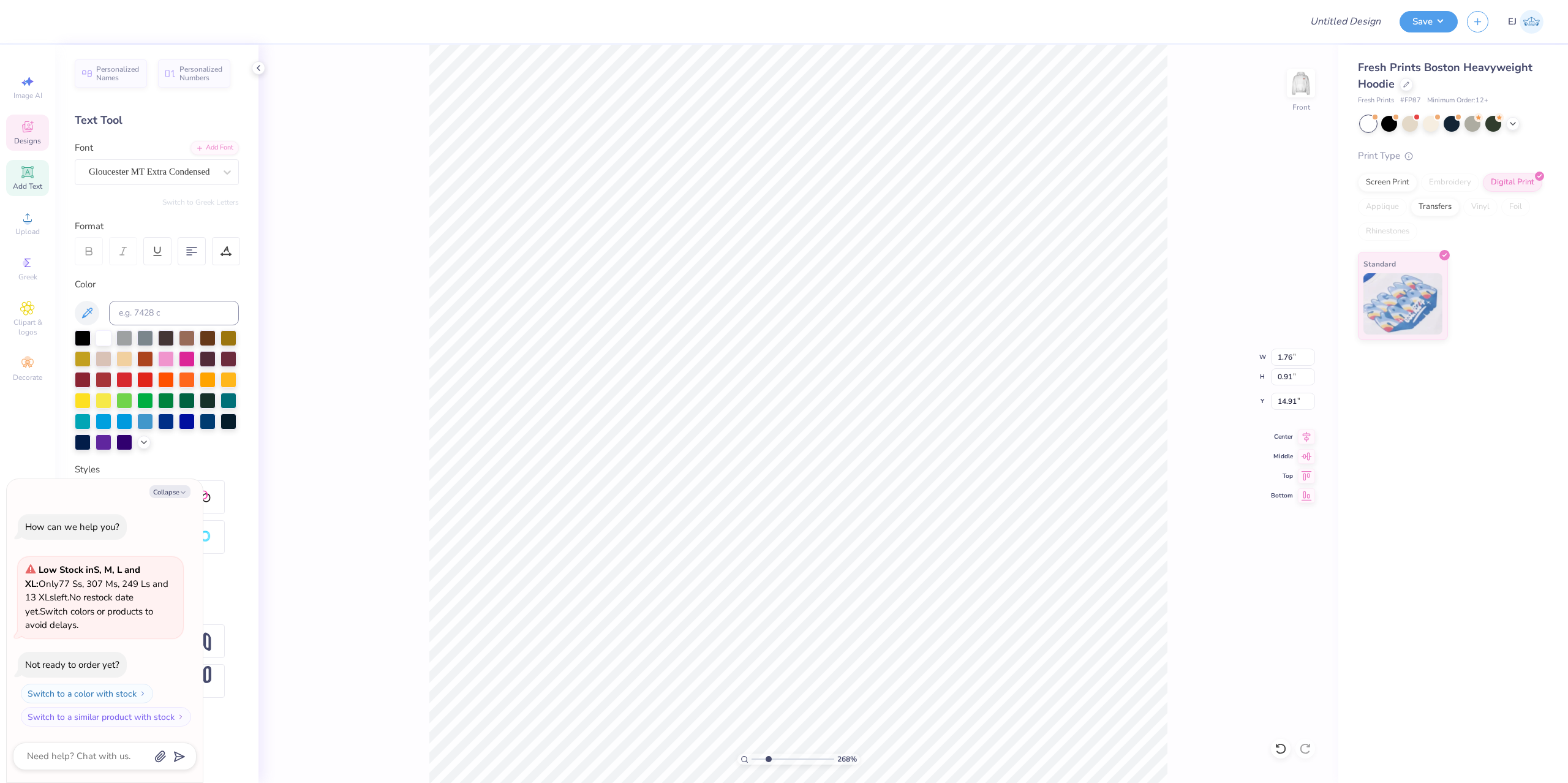
type textarea "x"
type textarea "LANGUAG"
type textarea "x"
type textarea "LANGUAGE"
type textarea "x"
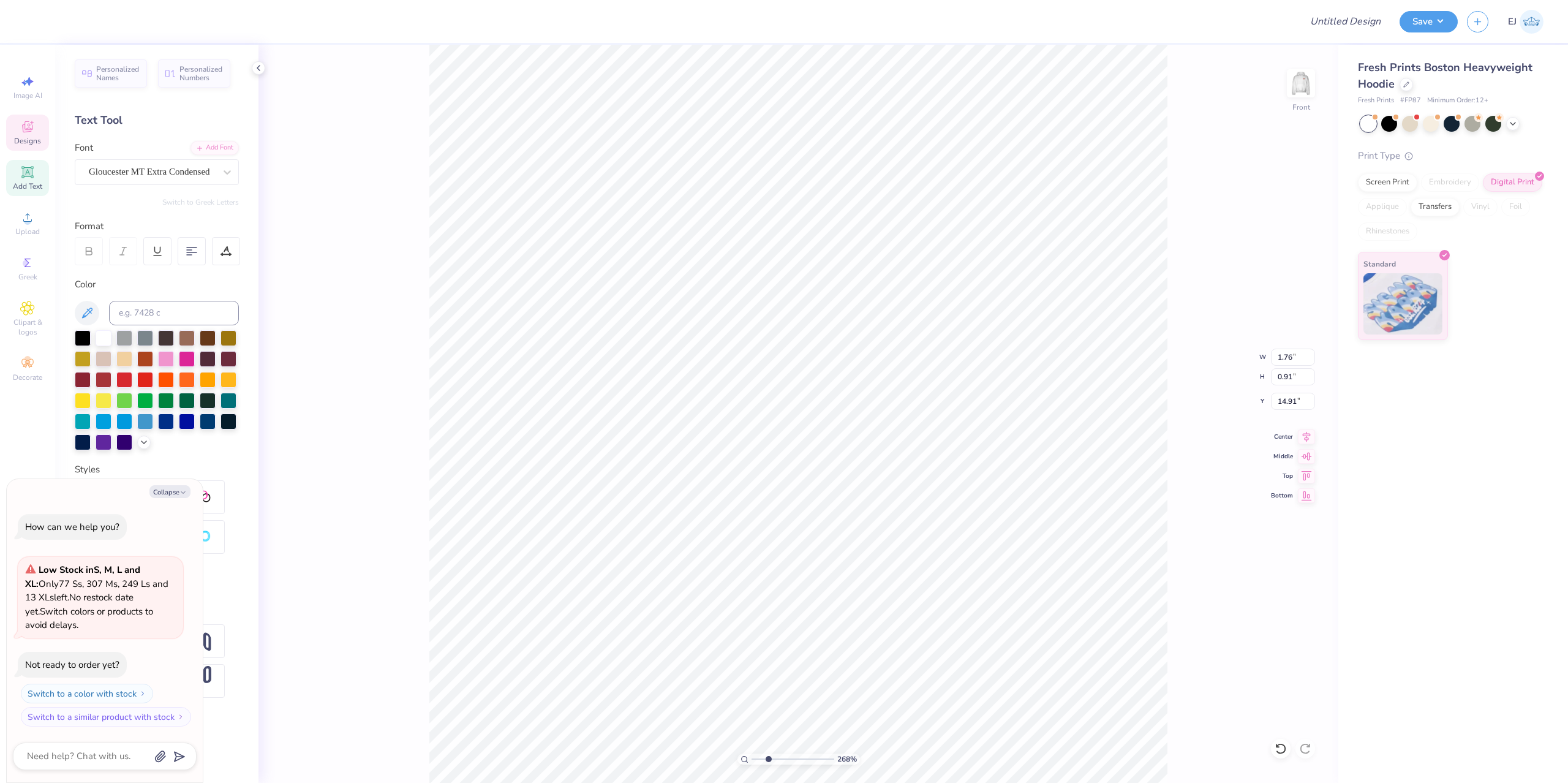
type textarea "LANGUAGE"
type textarea "x"
type textarea "LANGUAGE H"
type textarea "x"
type textarea "LANGUAGE HEA"
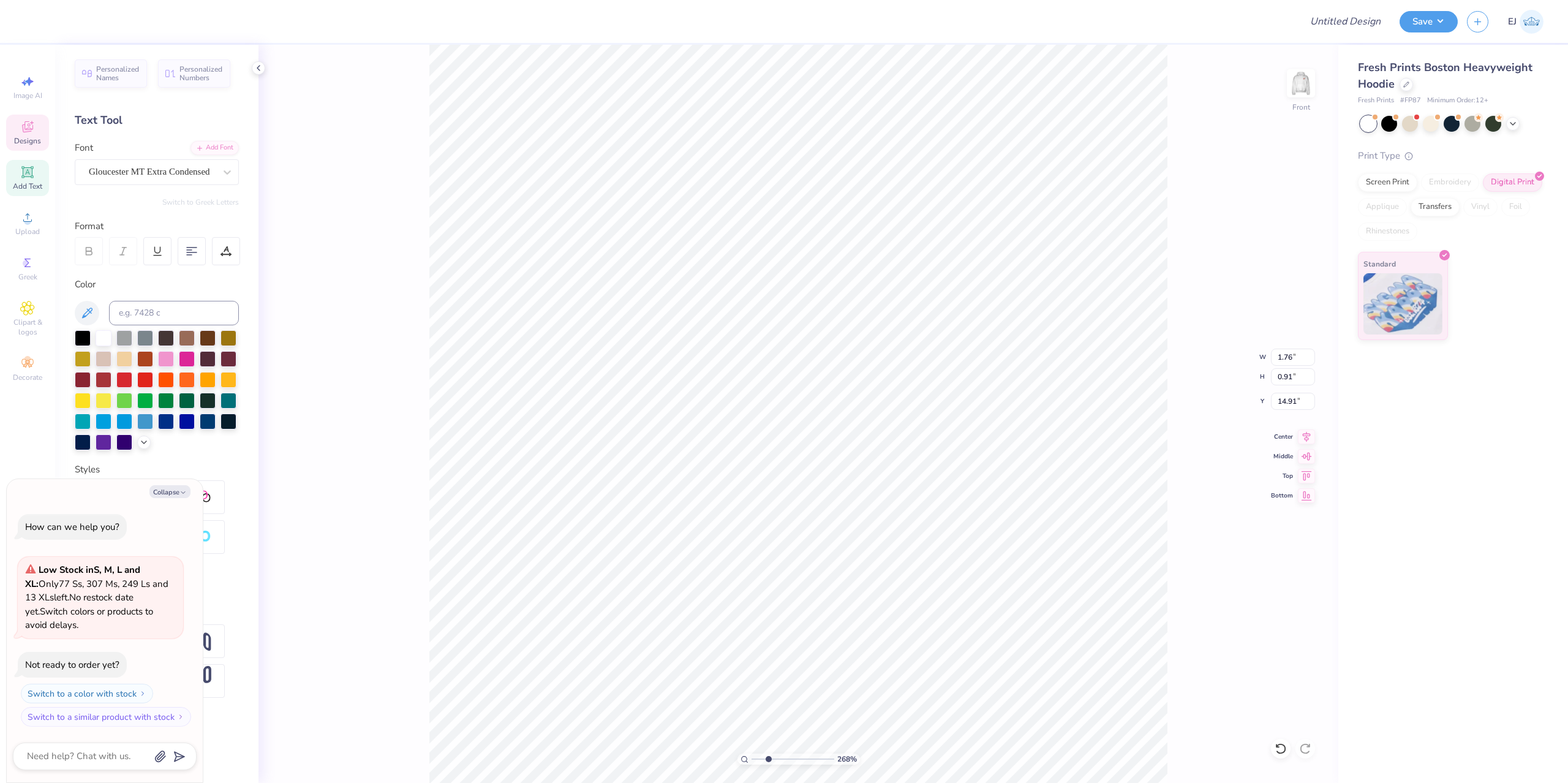
type textarea "x"
type textarea "LANGUAGE HEAR"
type textarea "x"
type textarea "LANGUAGE HEARI"
type textarea "x"
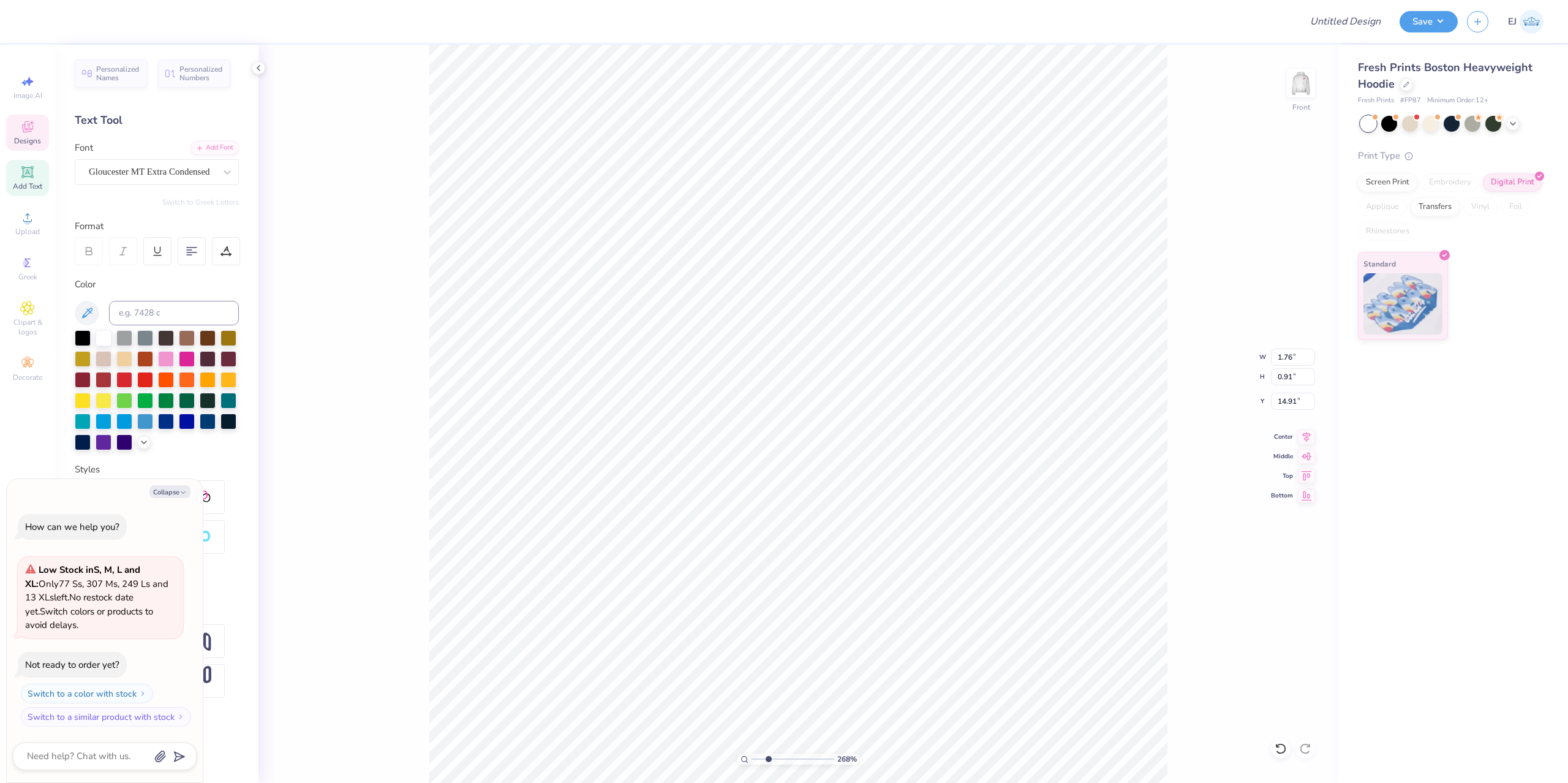
type textarea "LANGUAGE HEARING"
type textarea "x"
type textarea "LANGUAGE HEARING AS"
type textarea "x"
type textarea "LANGUAGE HEARING ASSO"
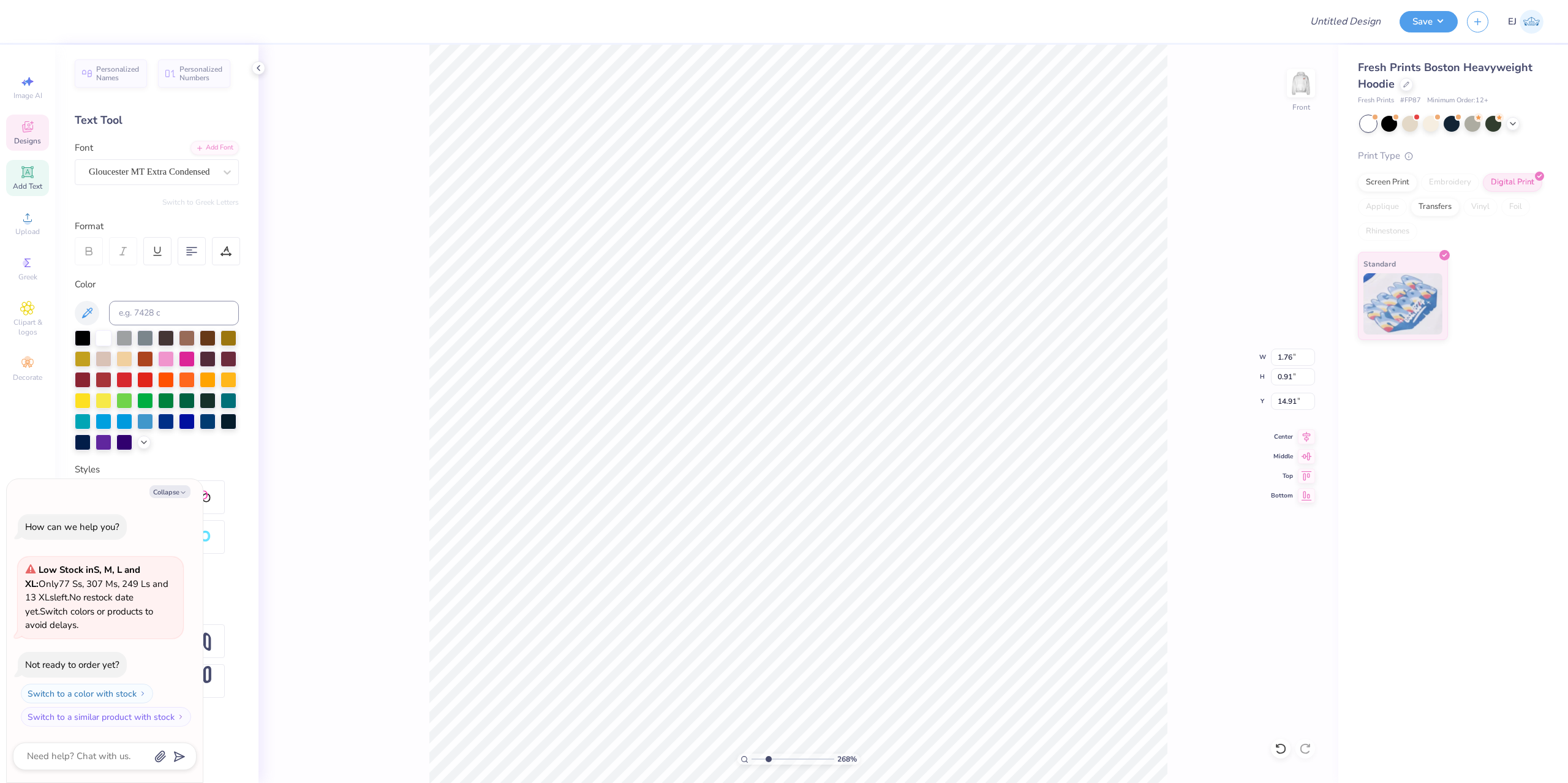
type textarea "x"
type textarea "LANGUAGE HEARING ASSOC"
type textarea "x"
type textarea "LANGUAGE HEARING ASSOCIA"
type textarea "x"
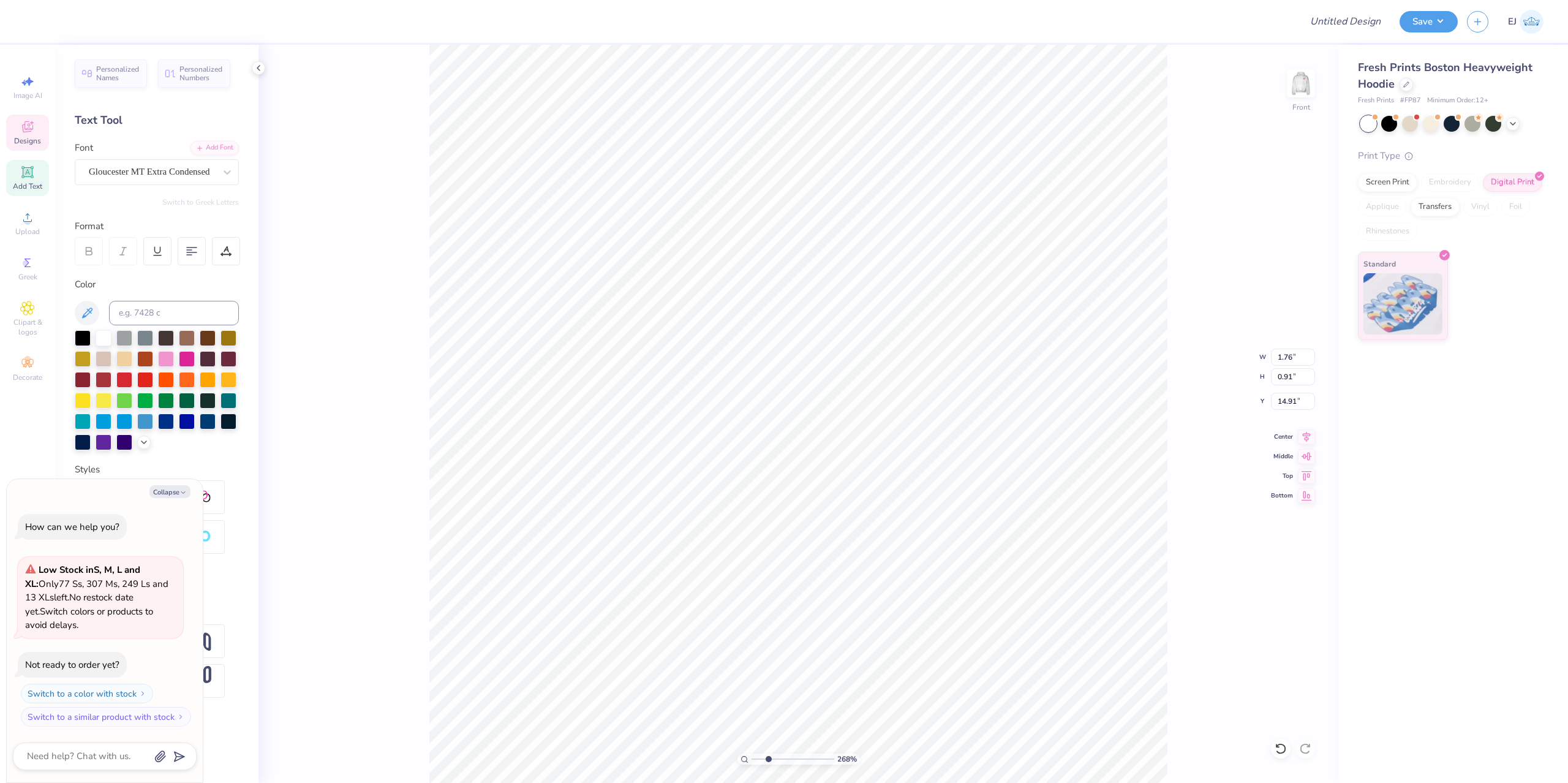
type textarea "LANGUAGE HEARING ASSOCIAT"
type textarea "x"
type textarea "LANGUAGE HEARING ASSOCIATI"
type textarea "x"
type textarea "LANGUAGE HEARING ASSOCIATION"
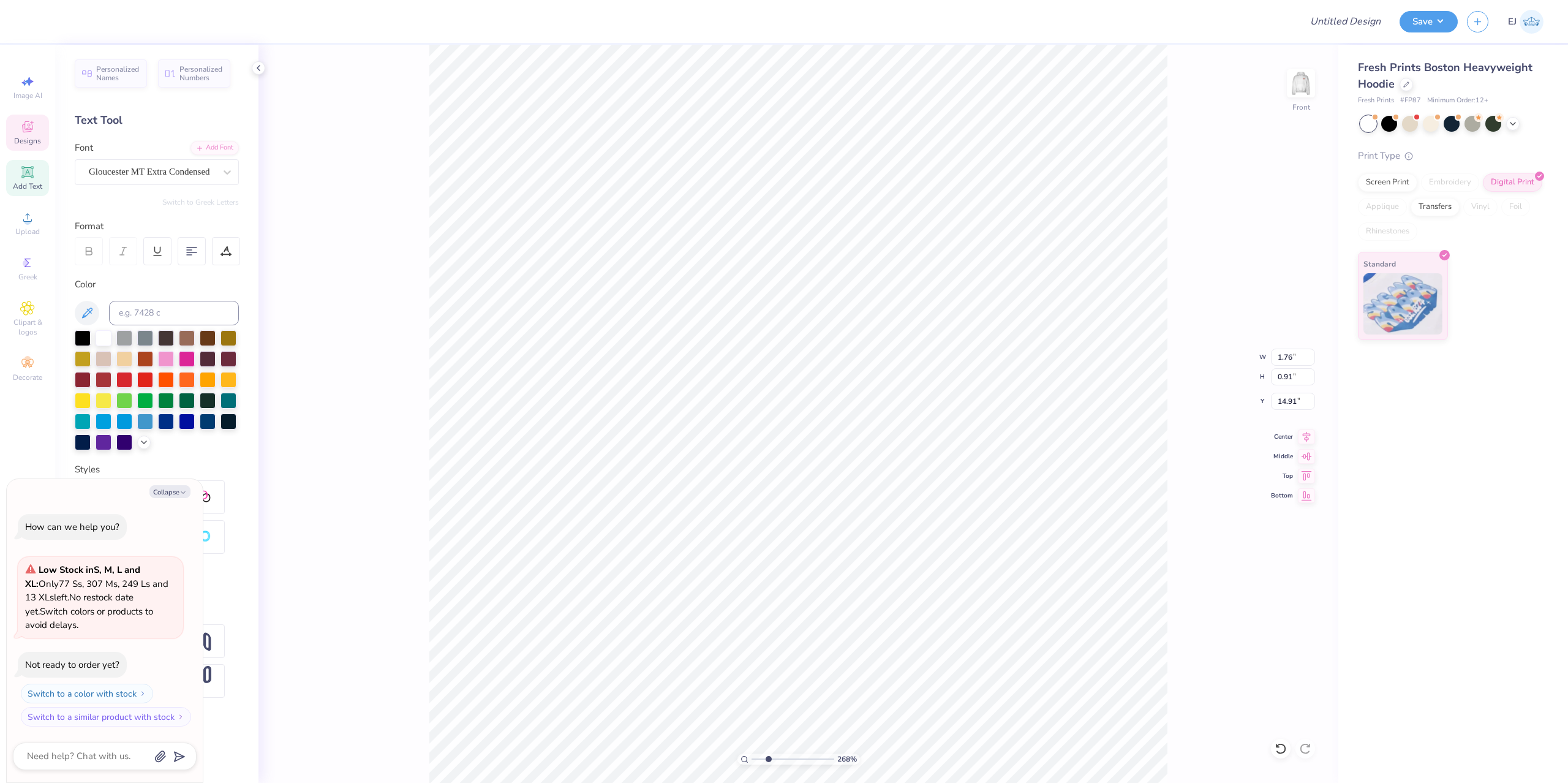
scroll to position [0, 9]
type textarea "x"
type input "12.69"
type input "0.96"
type input "14.89"
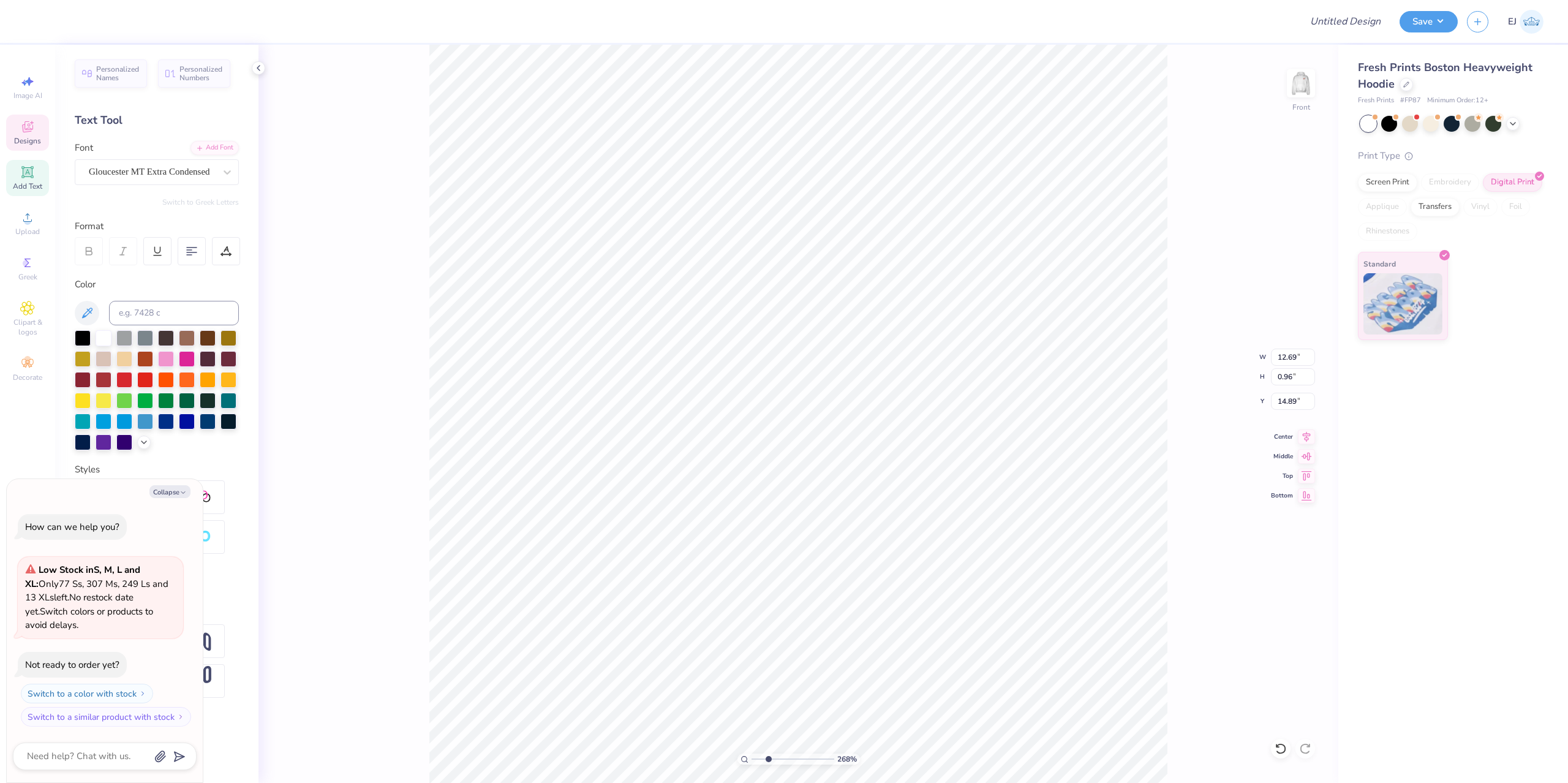
type textarea "x"
type input "6.24"
type input "0.47"
type textarea "x"
type input "15.41"
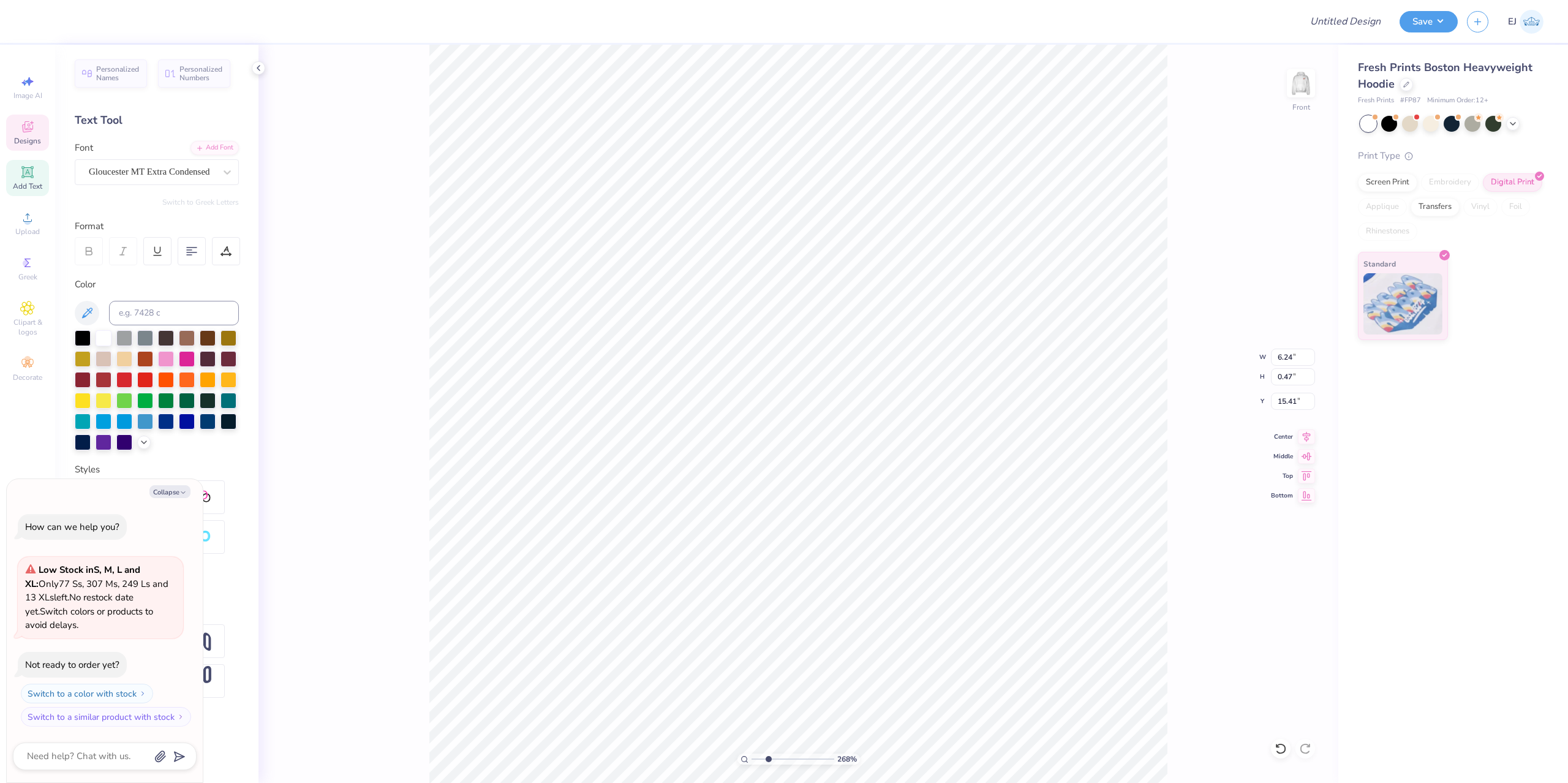
click at [1222, 566] on div "268 % Front W 6.24 6.24 " H 0.47 0.47 " Y 15.41 15.41 " Center Middle Top Bottom" at bounding box center [798, 413] width 1080 height 738
type textarea "x"
type input "6.36"
type input "0.48"
type input "15.40"
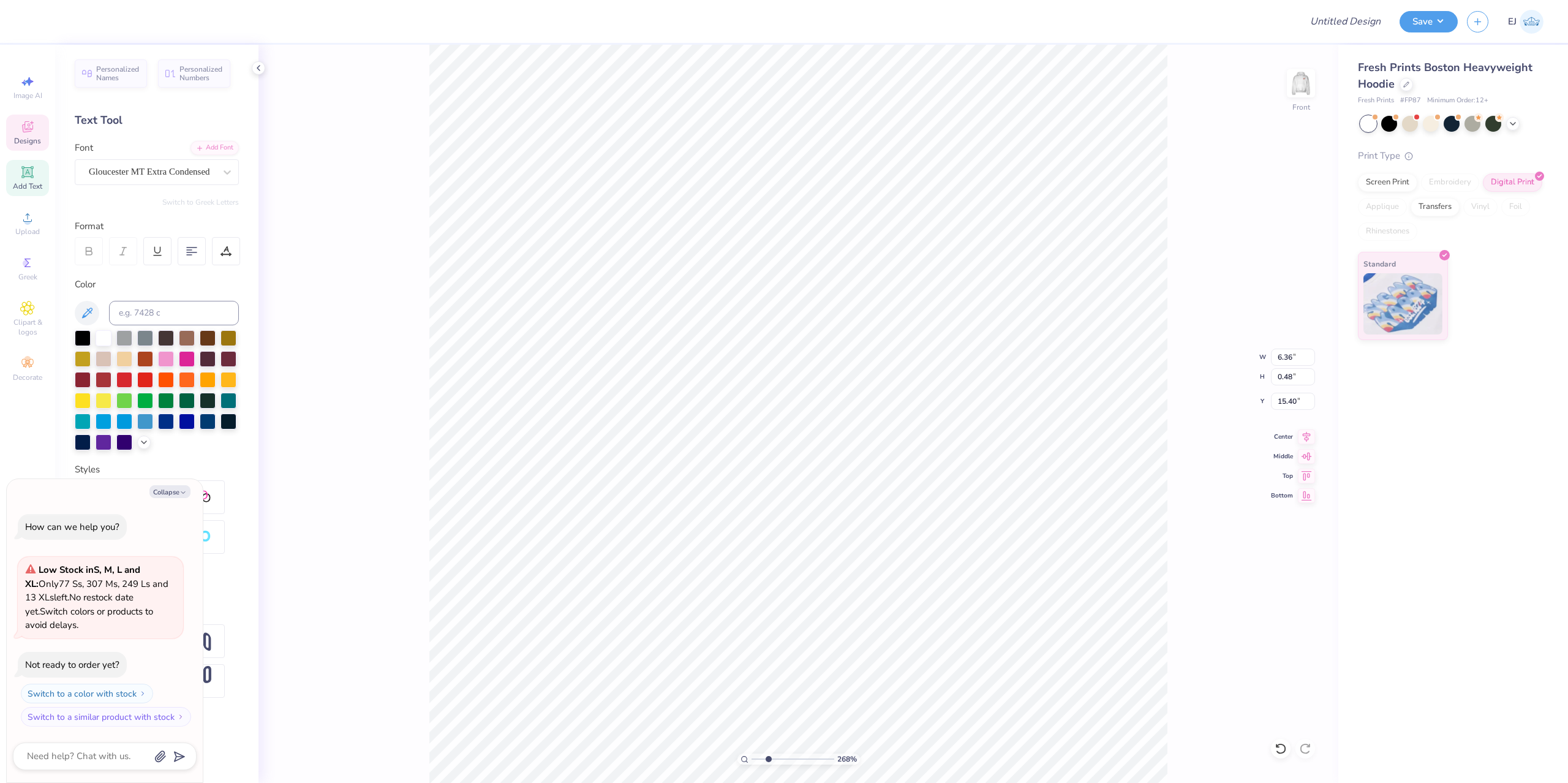
click at [1291, 598] on div "268 % Front W 6.36 6.36 " H 0.48 0.48 " Y 15.40 15.40 " Center Middle Top Bottom" at bounding box center [798, 413] width 1080 height 738
type textarea "x"
type input "10.78"
click at [1282, 631] on div "268 % Front W 5.26 5.26 " H 0.49 0.49 " Y 10.78 10.78 " Center Middle Top Bottom" at bounding box center [798, 413] width 1080 height 738
type textarea "x"
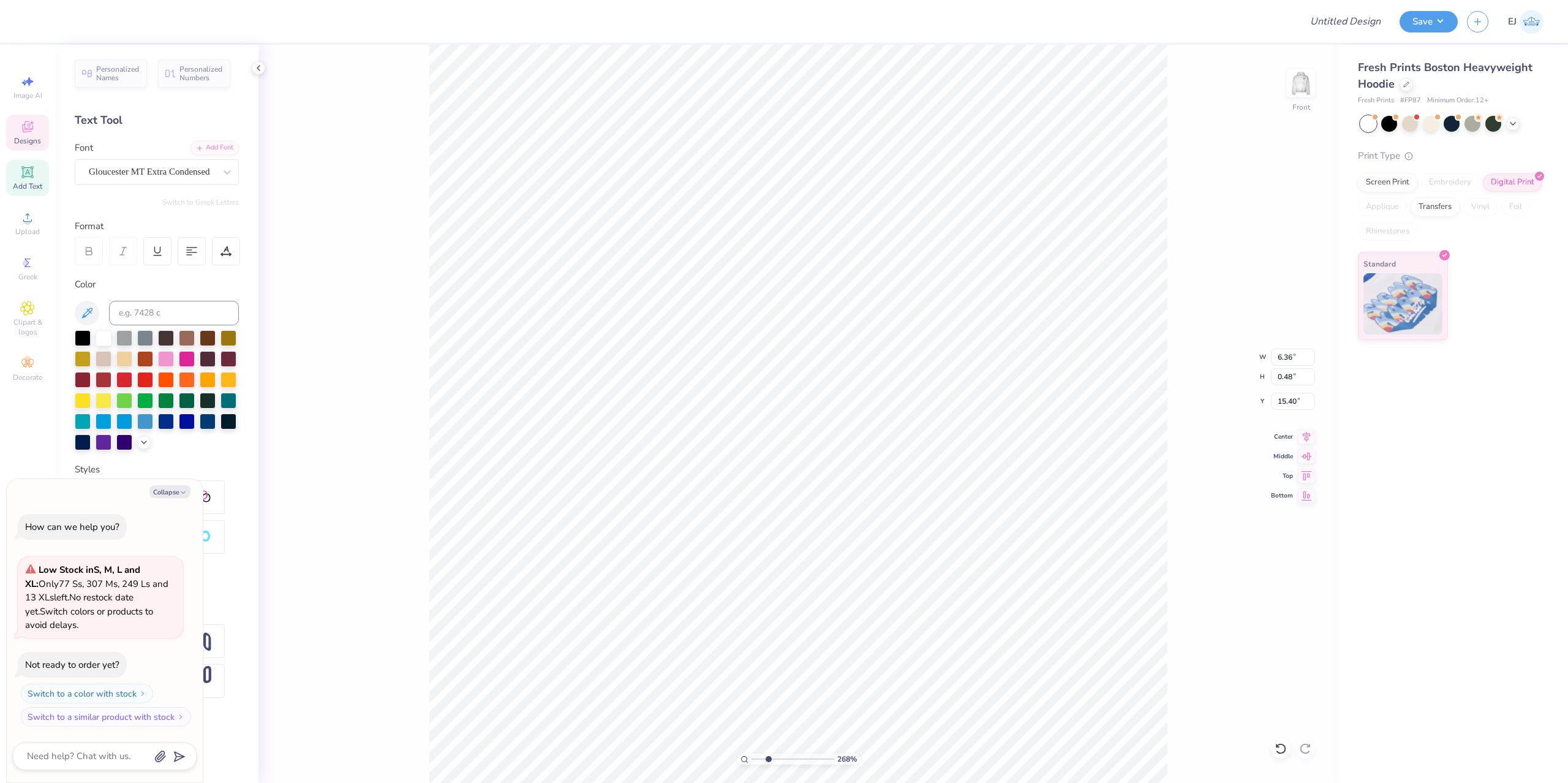
type input "5.85"
type input "0.44"
type input "15.44"
type textarea "x"
type input "15.41"
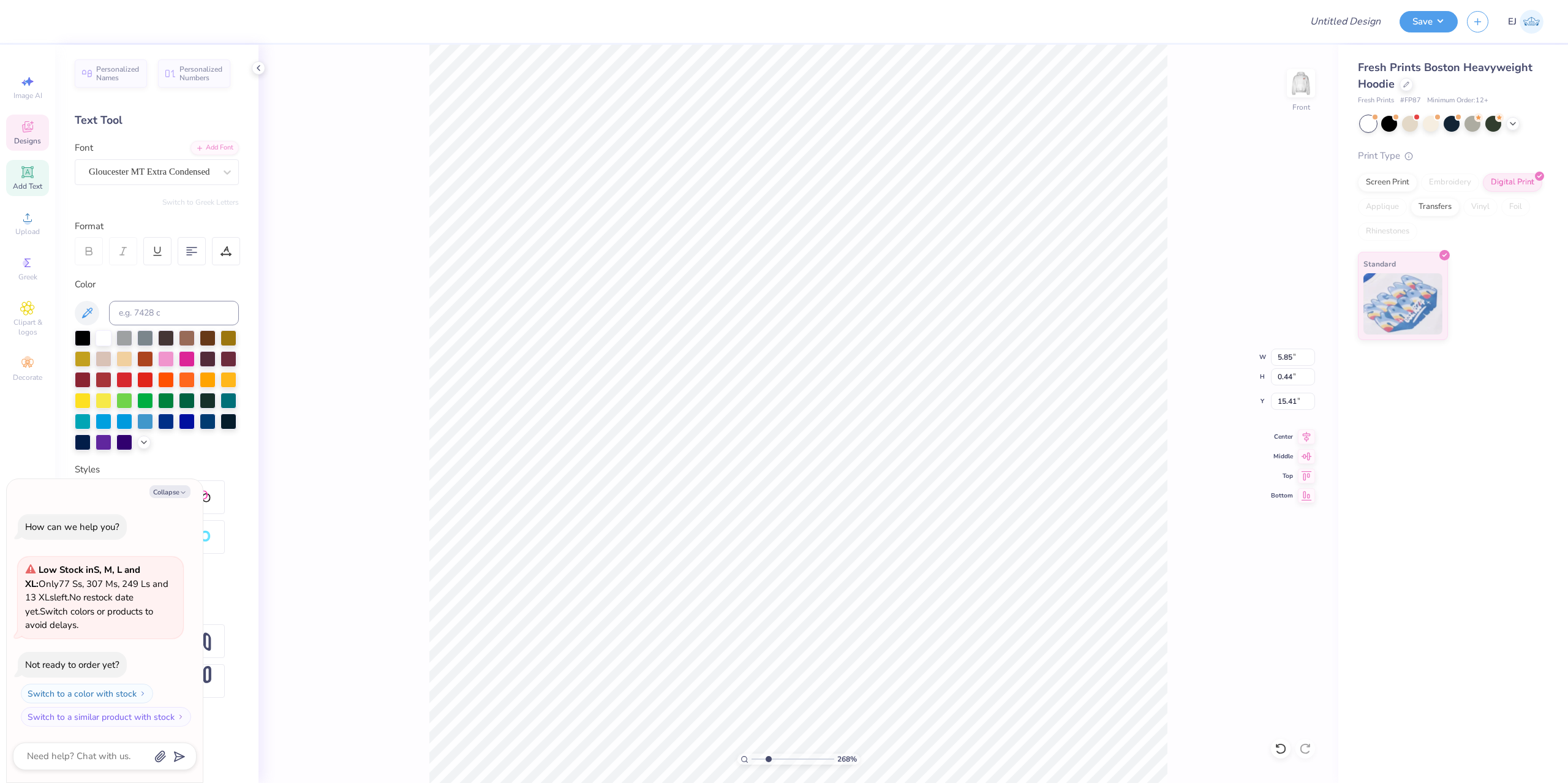
type textarea "x"
type input "15.55"
click at [1197, 606] on div "268 % Front W 5.85 5.85 " H 0.44 0.44 " Y 15.55 15.41 " Center Middle Top Bottom" at bounding box center [798, 413] width 1080 height 738
type textarea "x"
drag, startPoint x: 770, startPoint y: 758, endPoint x: 718, endPoint y: 760, distance: 52.0
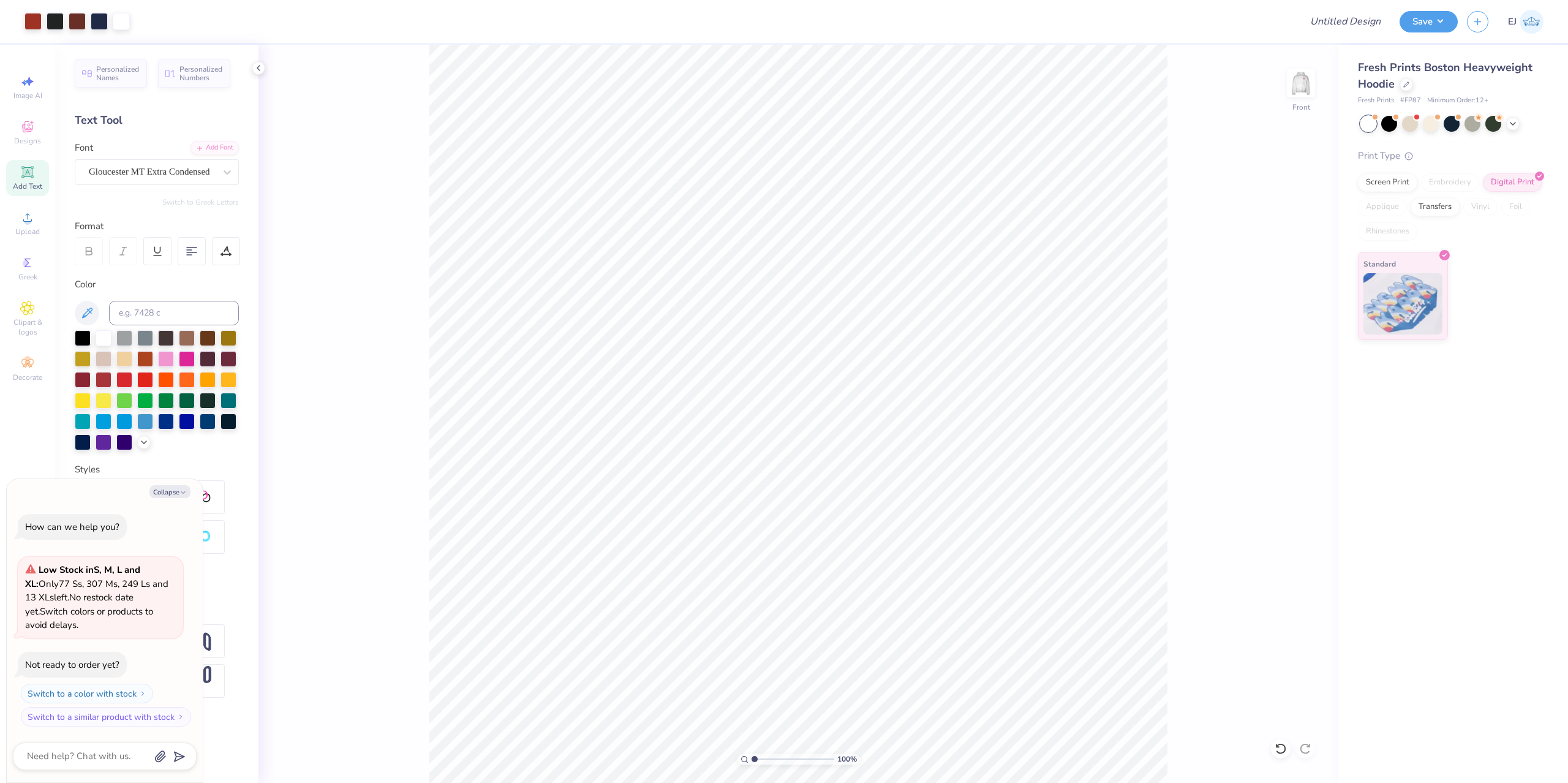
click at [751, 760] on input "range" at bounding box center [792, 758] width 83 height 11
click at [764, 757] on input "range" at bounding box center [792, 758] width 83 height 11
type input "2.23"
type textarea "x"
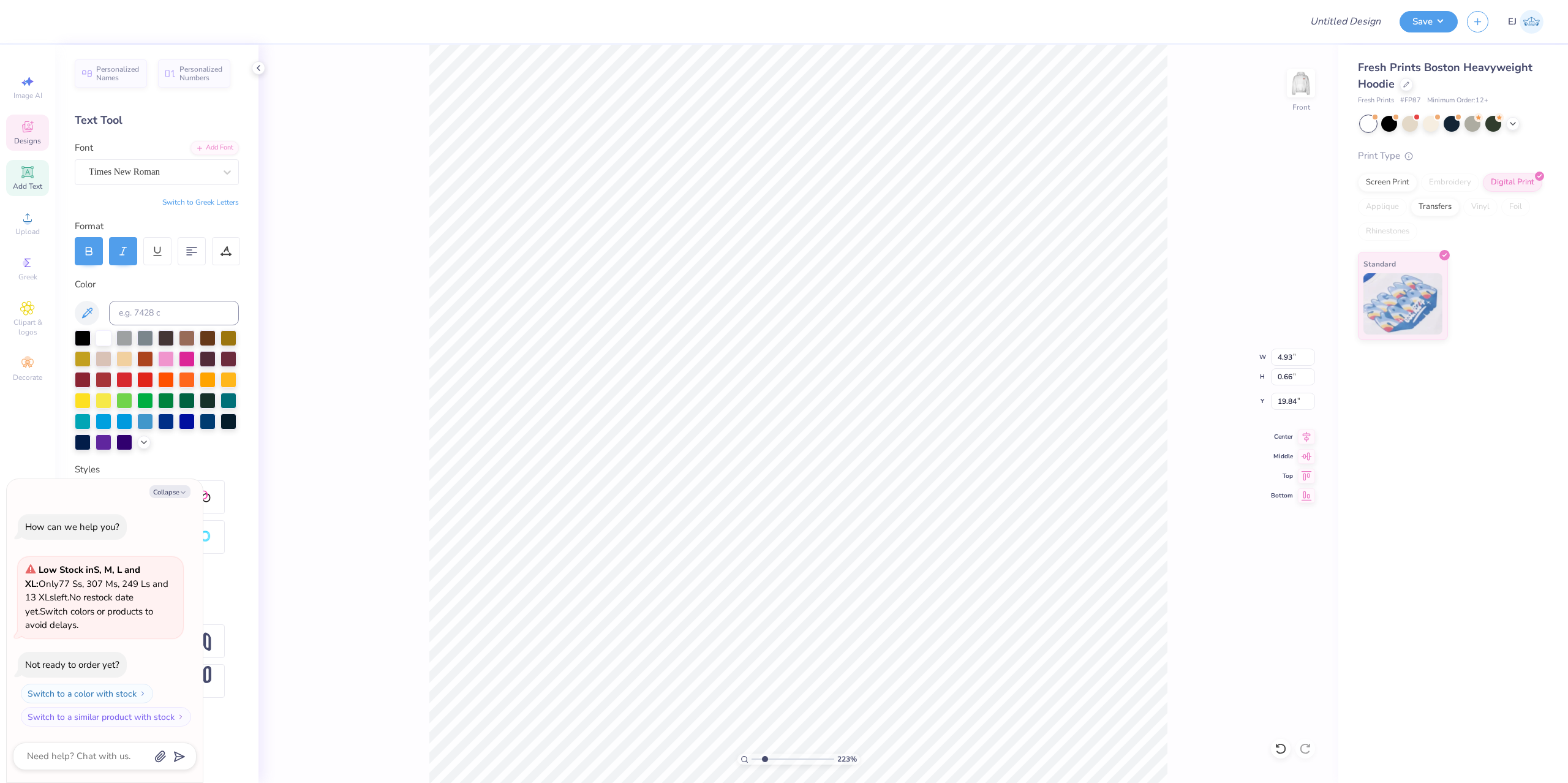
type input "14.00"
type input "16.98"
type input "5.04"
type textarea "x"
type input "2.39"
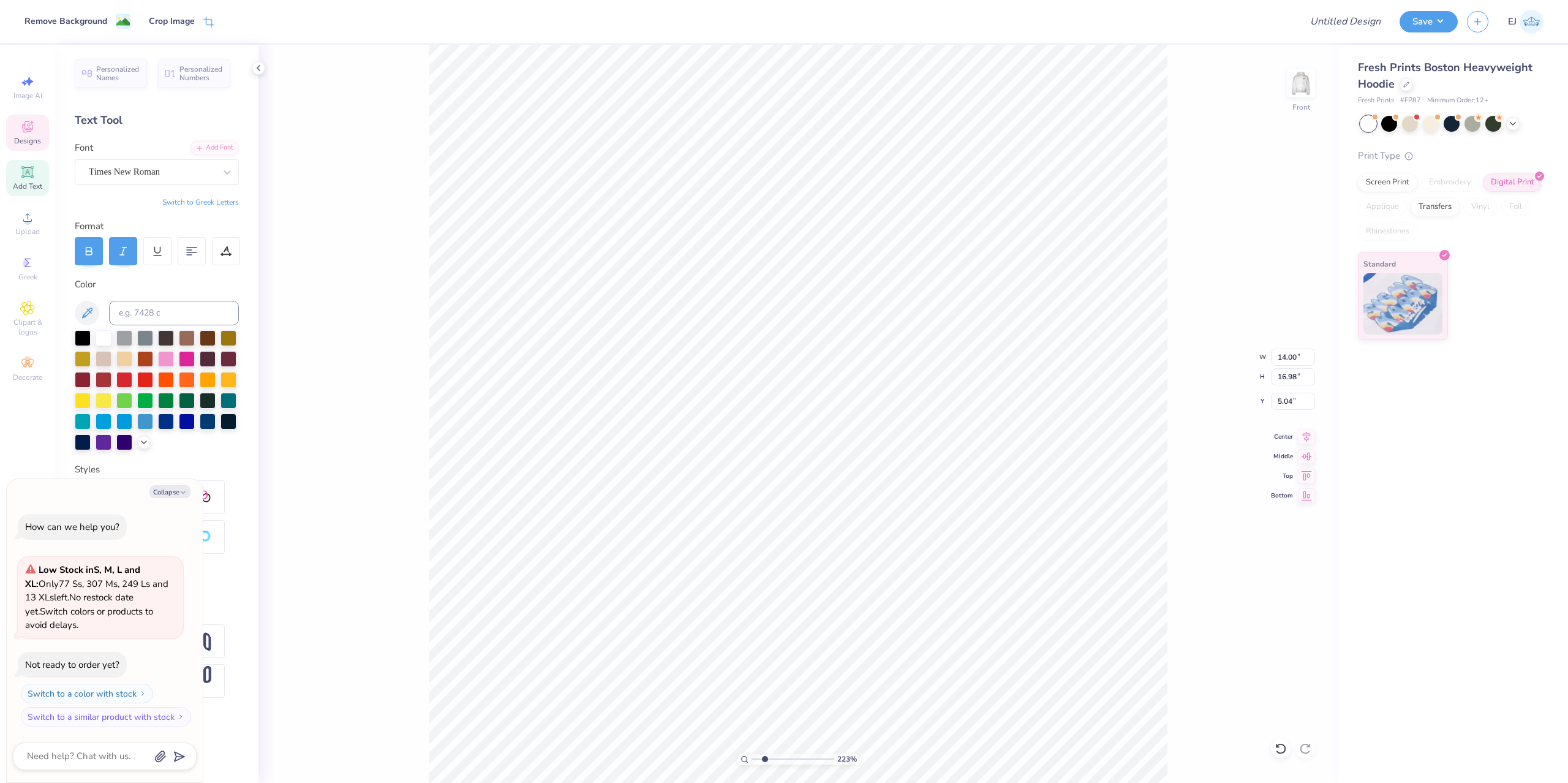
type input "0.64"
type input "20.75"
type textarea "x"
type textarea "NSSLHA"
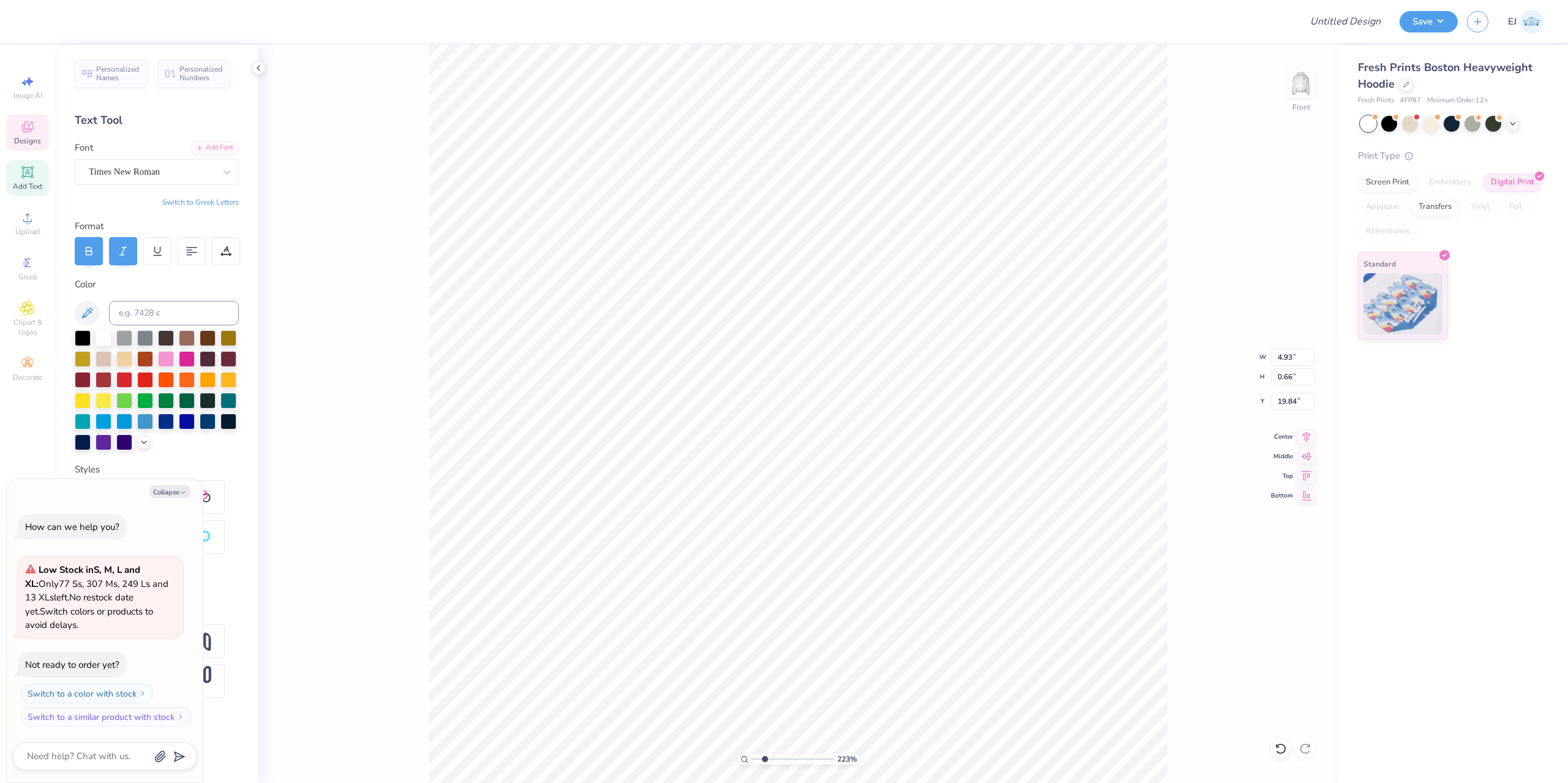
scroll to position [0, 1]
type textarea "x"
type input "3.65"
type textarea "x"
type input "20.57"
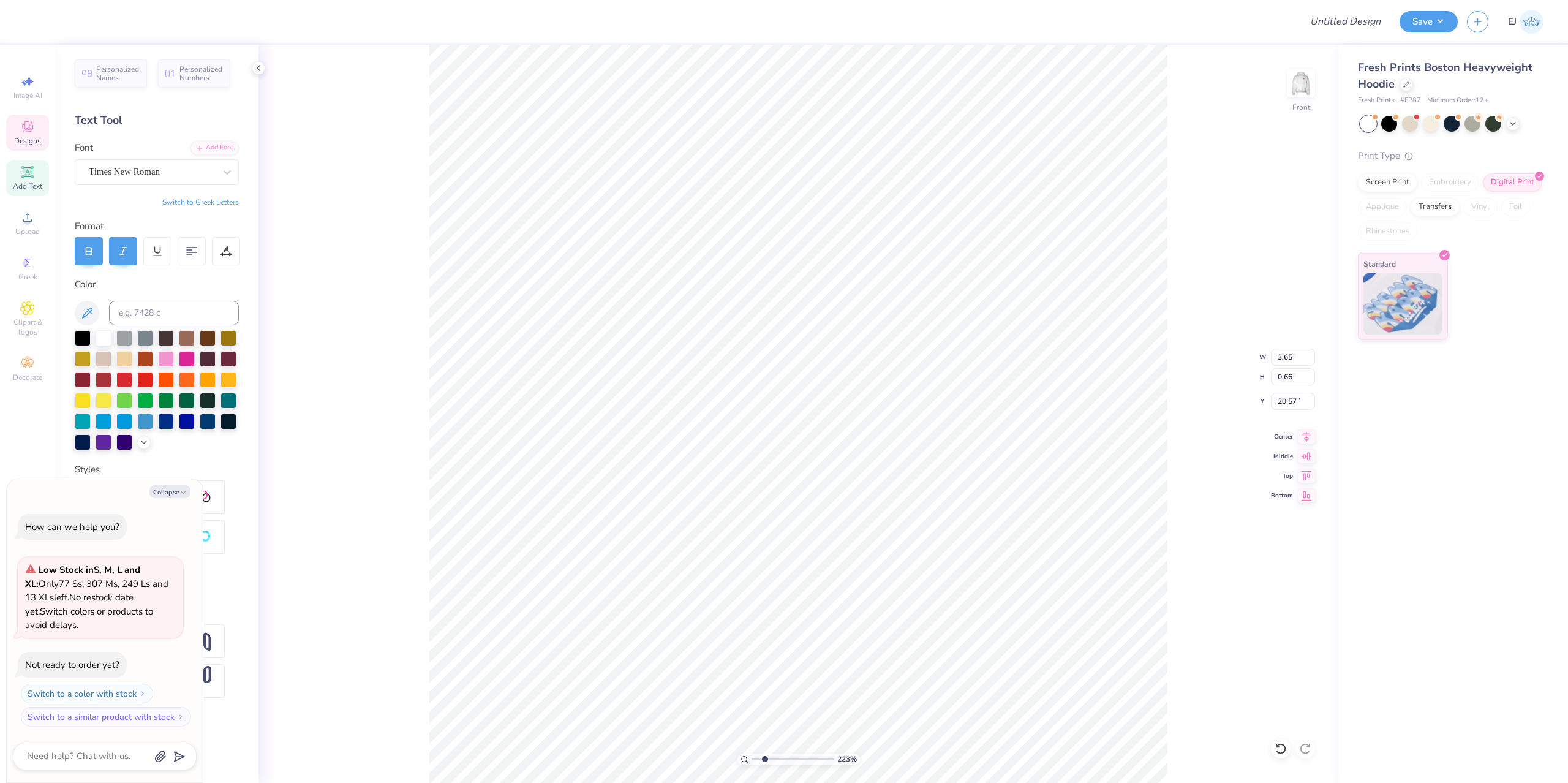
type textarea "x"
type input "4.29"
type input "0.77"
type input "20.46"
type textarea "x"
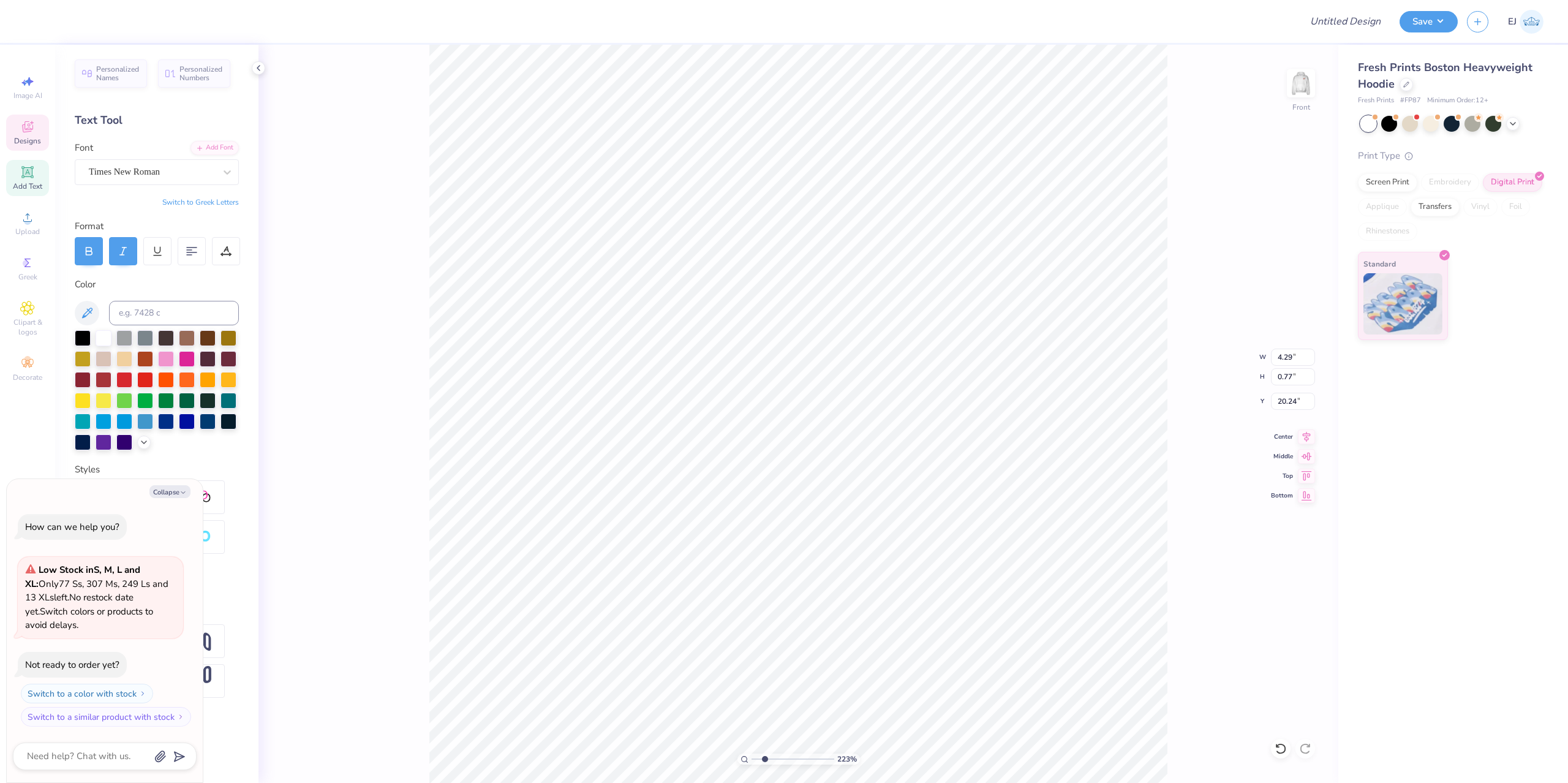
type input "4.74"
type input "0.85"
type textarea "x"
type input "20.22"
type textarea "x"
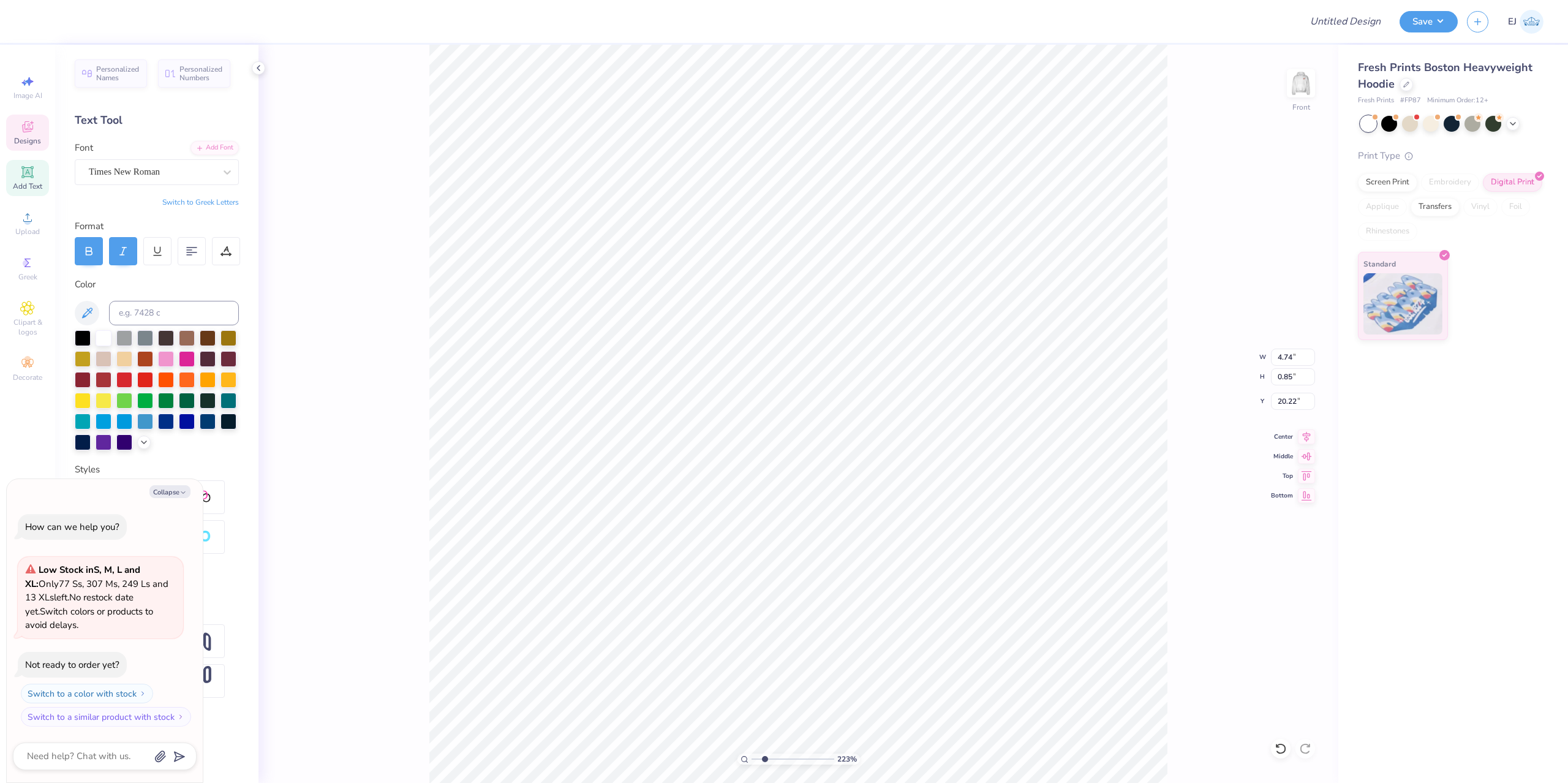
type input "2.19"
type input "1.32"
type input "17.43"
type textarea "x"
type textarea "ns"
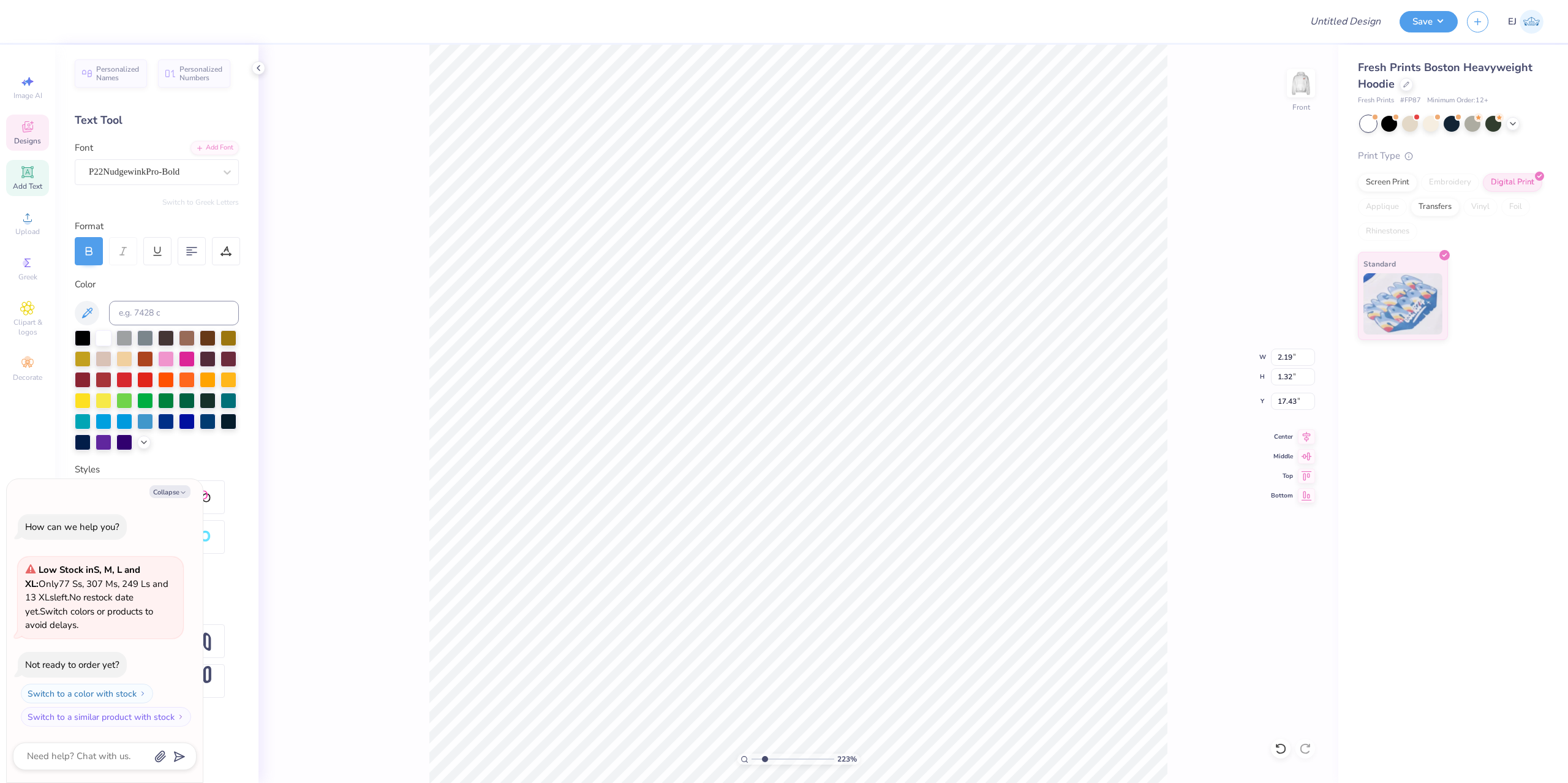
type textarea "x"
type textarea "nss"
type textarea "x"
type input "2.15"
type input "1.17"
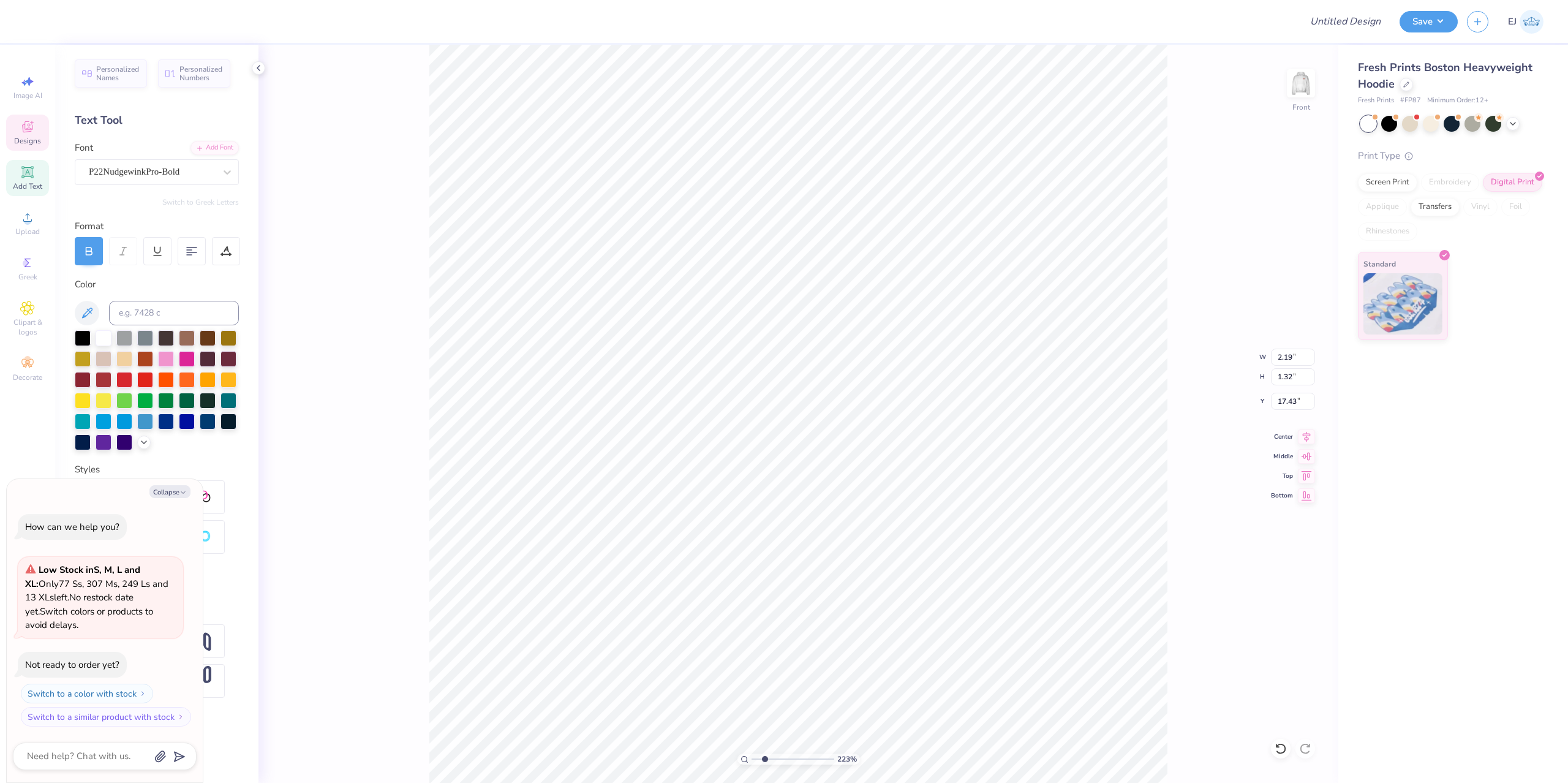
type input "18.92"
type textarea "x"
type textarea "lh"
drag, startPoint x: 765, startPoint y: 758, endPoint x: 741, endPoint y: 764, distance: 24.7
click at [751, 764] on input "range" at bounding box center [792, 758] width 83 height 11
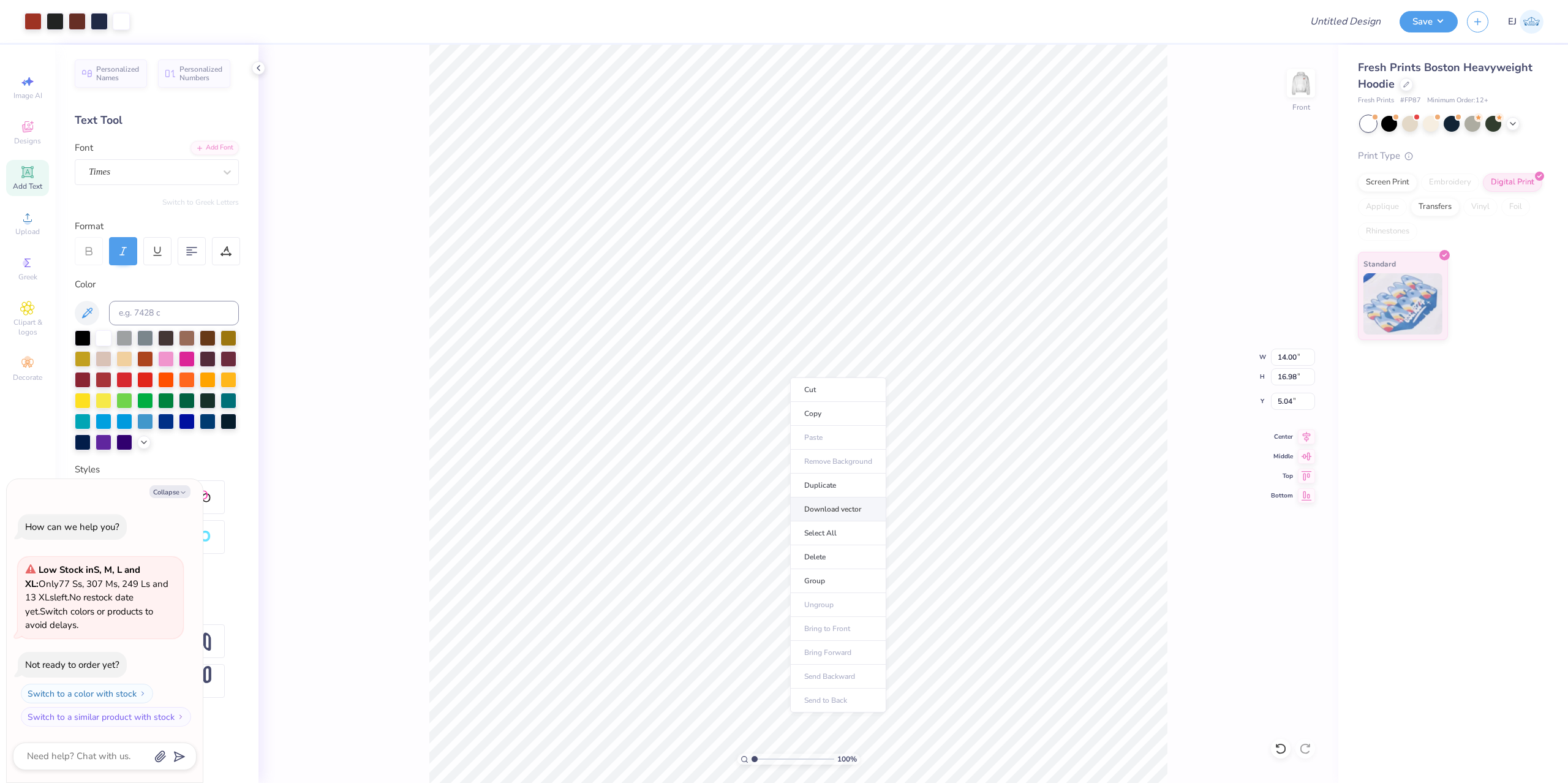
click at [849, 515] on li "Download vector" at bounding box center [838, 509] width 96 height 24
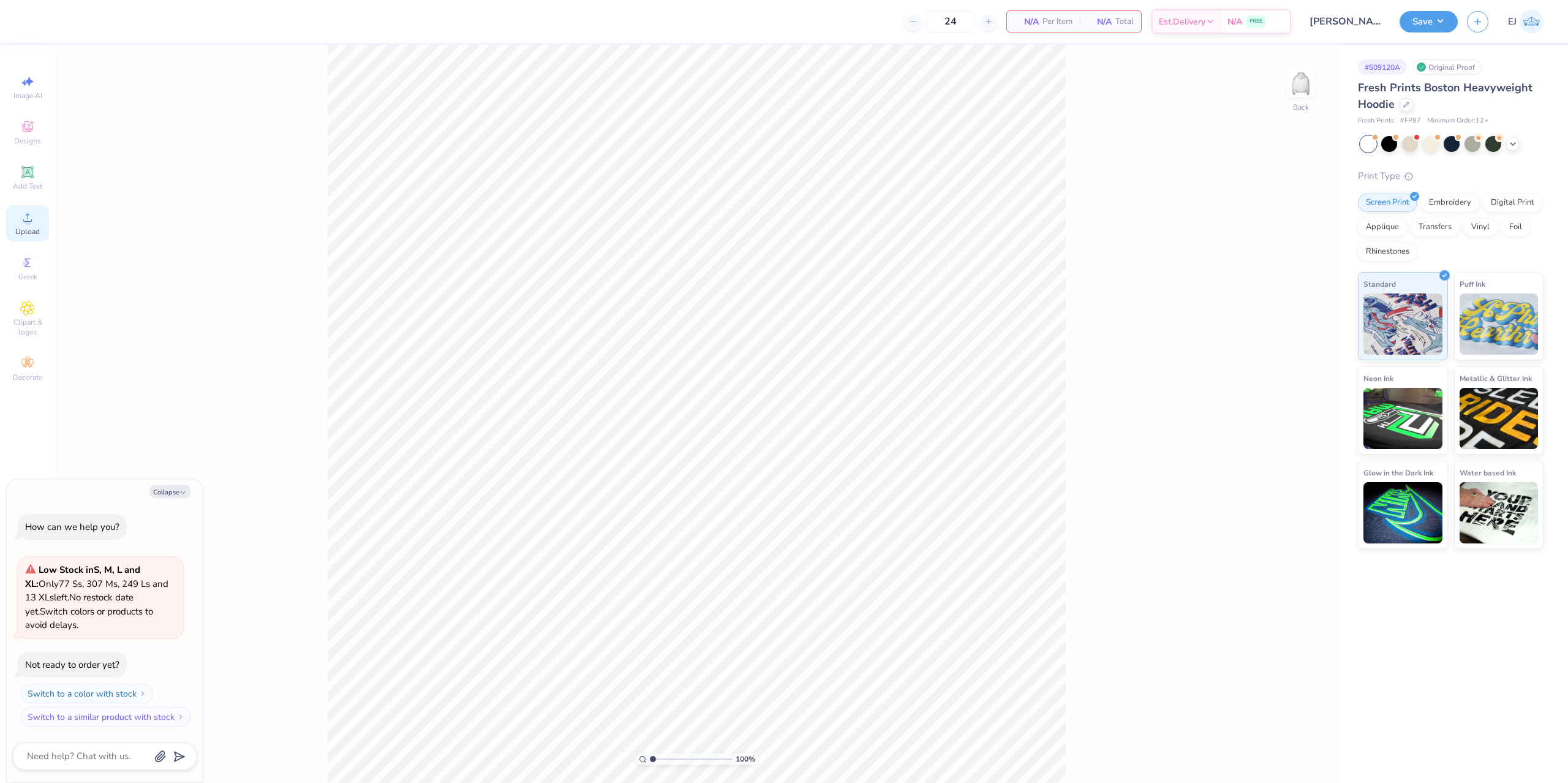
click at [26, 215] on icon at bounding box center [28, 217] width 15 height 15
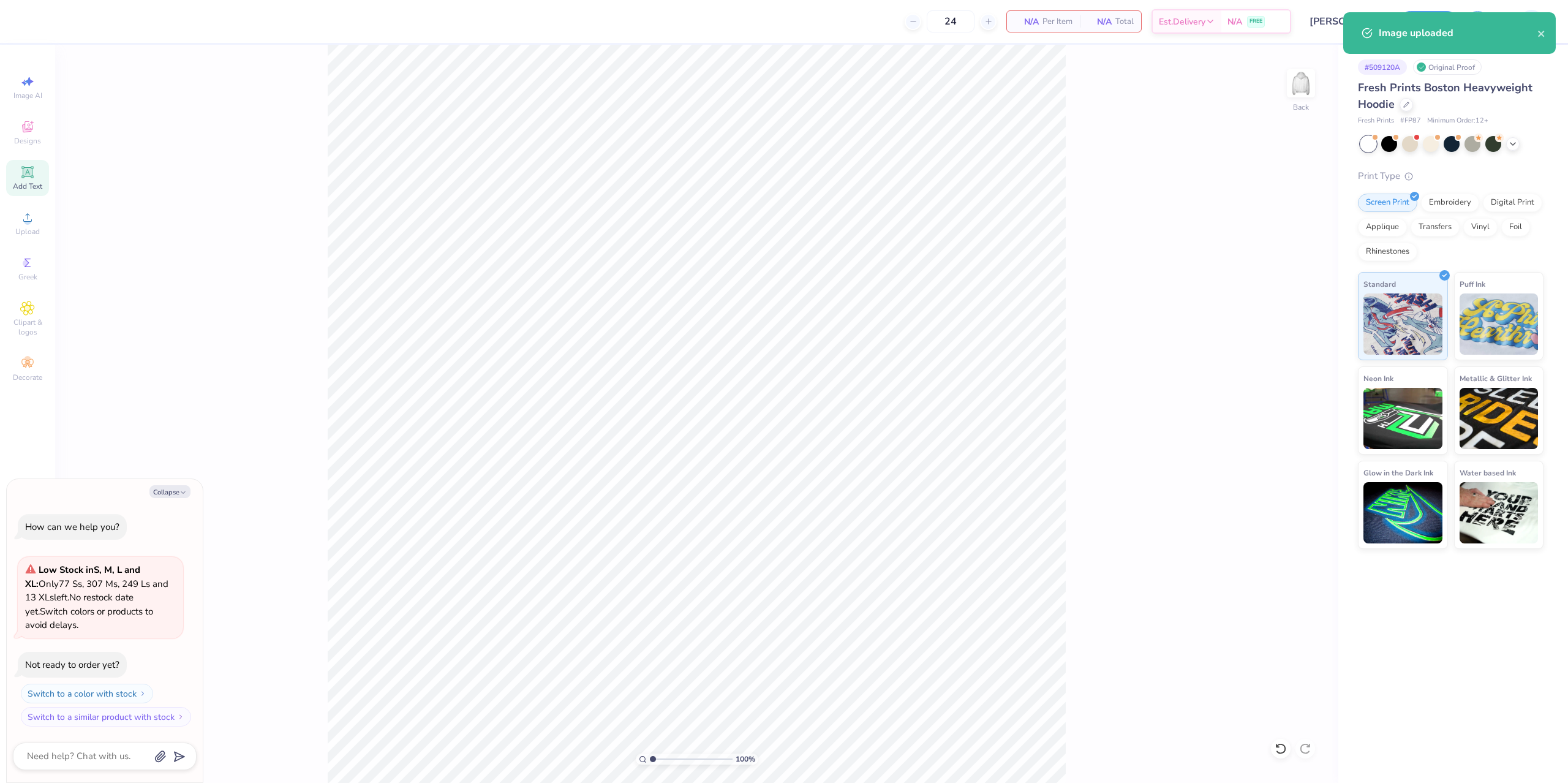
click at [29, 175] on icon at bounding box center [27, 172] width 9 height 9
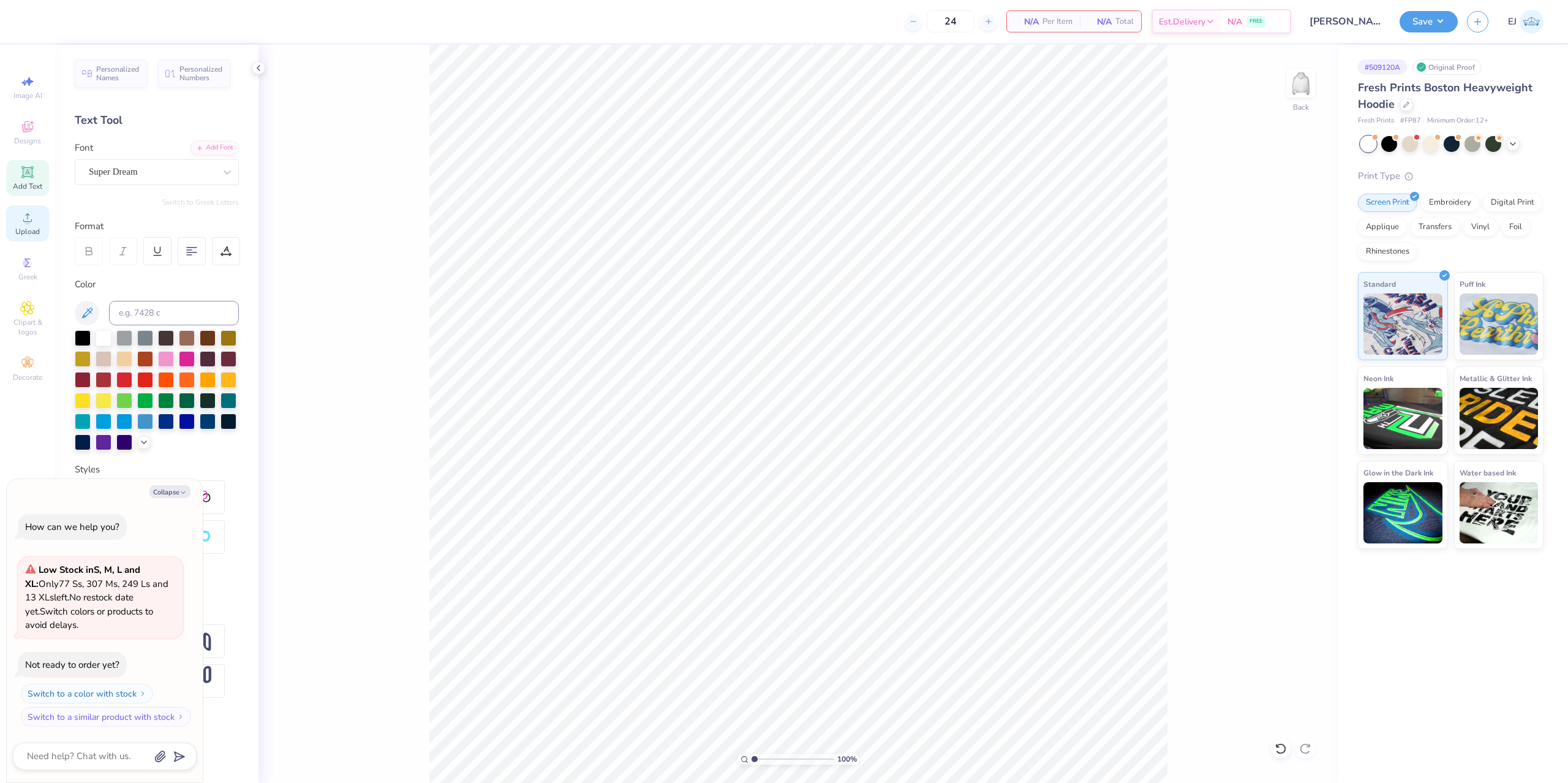
click at [23, 227] on span "Upload" at bounding box center [27, 231] width 25 height 10
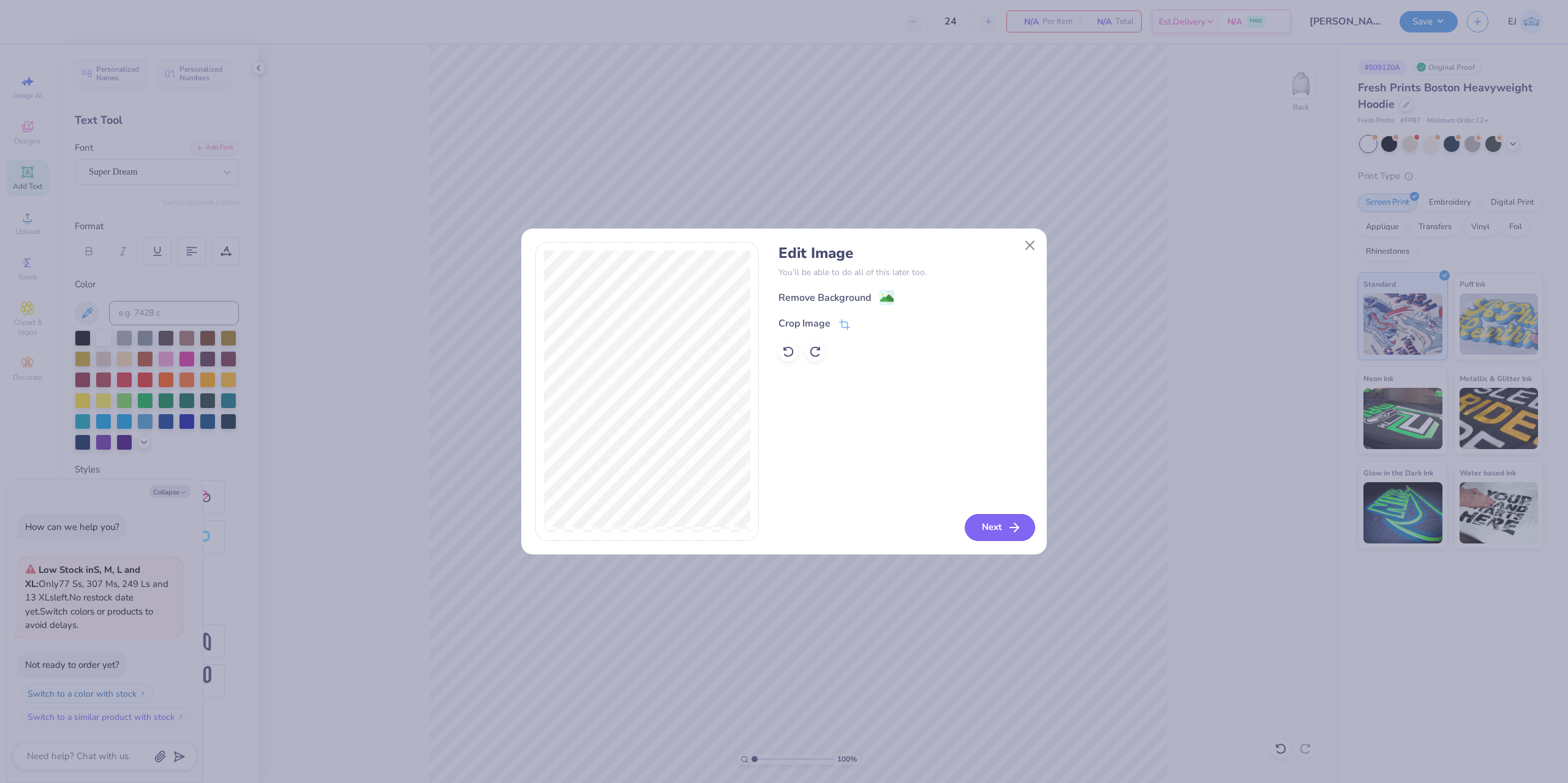
click at [1006, 521] on button "Next" at bounding box center [1000, 527] width 70 height 27
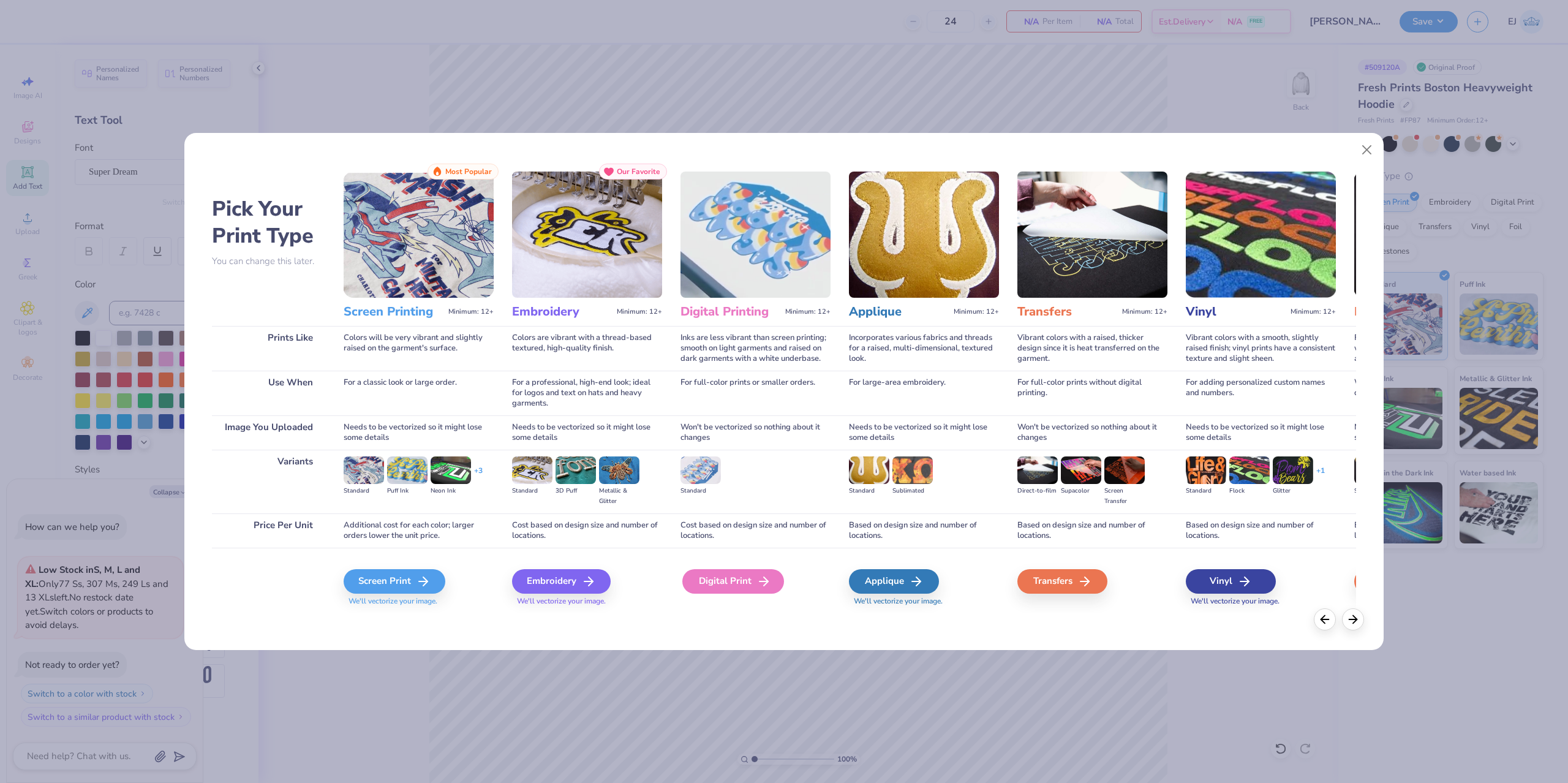
click at [753, 588] on div "Digital Print" at bounding box center [733, 581] width 101 height 25
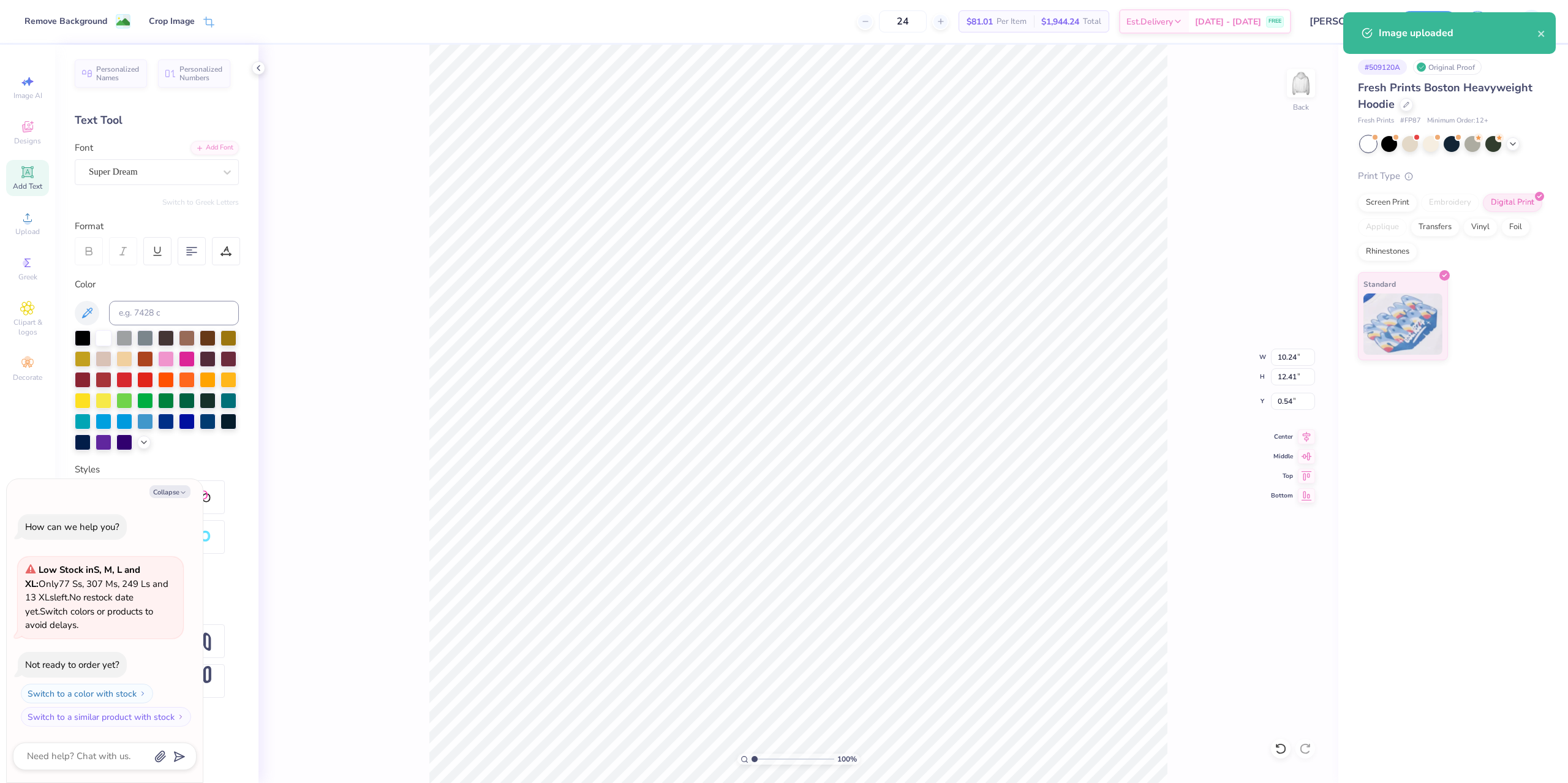
drag, startPoint x: 1279, startPoint y: 386, endPoint x: 1285, endPoint y: 381, distance: 7.8
click at [1281, 385] on div "100 % Back W 10.24 10.24 " H 12.41 12.41 " Y 0.54 0.54 " Center Middle Top Bott…" at bounding box center [798, 413] width 1080 height 738
click at [1285, 381] on div "100 % Back" at bounding box center [798, 413] width 1080 height 738
type textarea "x"
click at [1292, 381] on input "12.41" at bounding box center [1292, 377] width 44 height 17
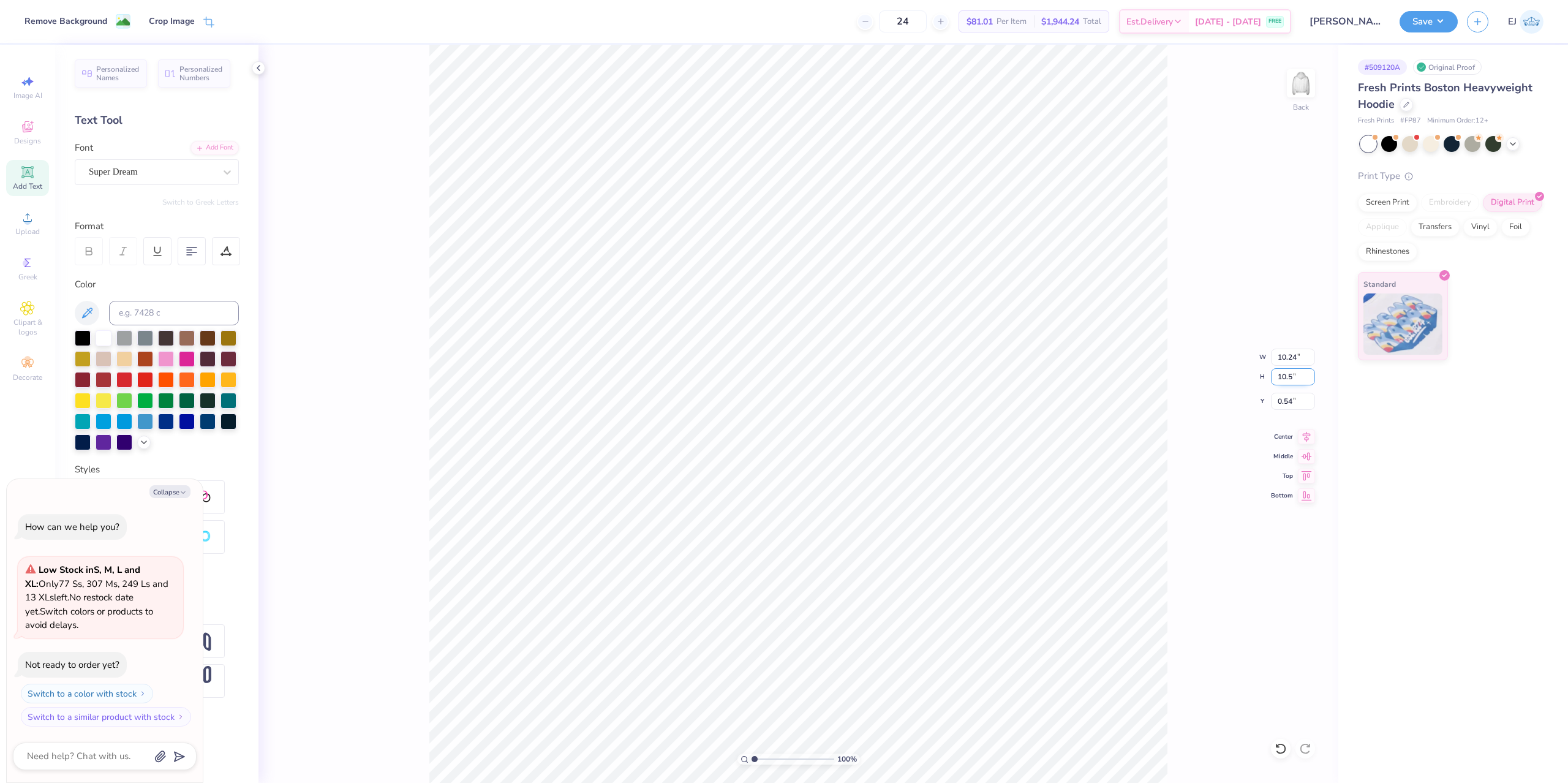
type input "10.5"
type textarea "x"
type input "8.66"
type input "10.50"
type input "2"
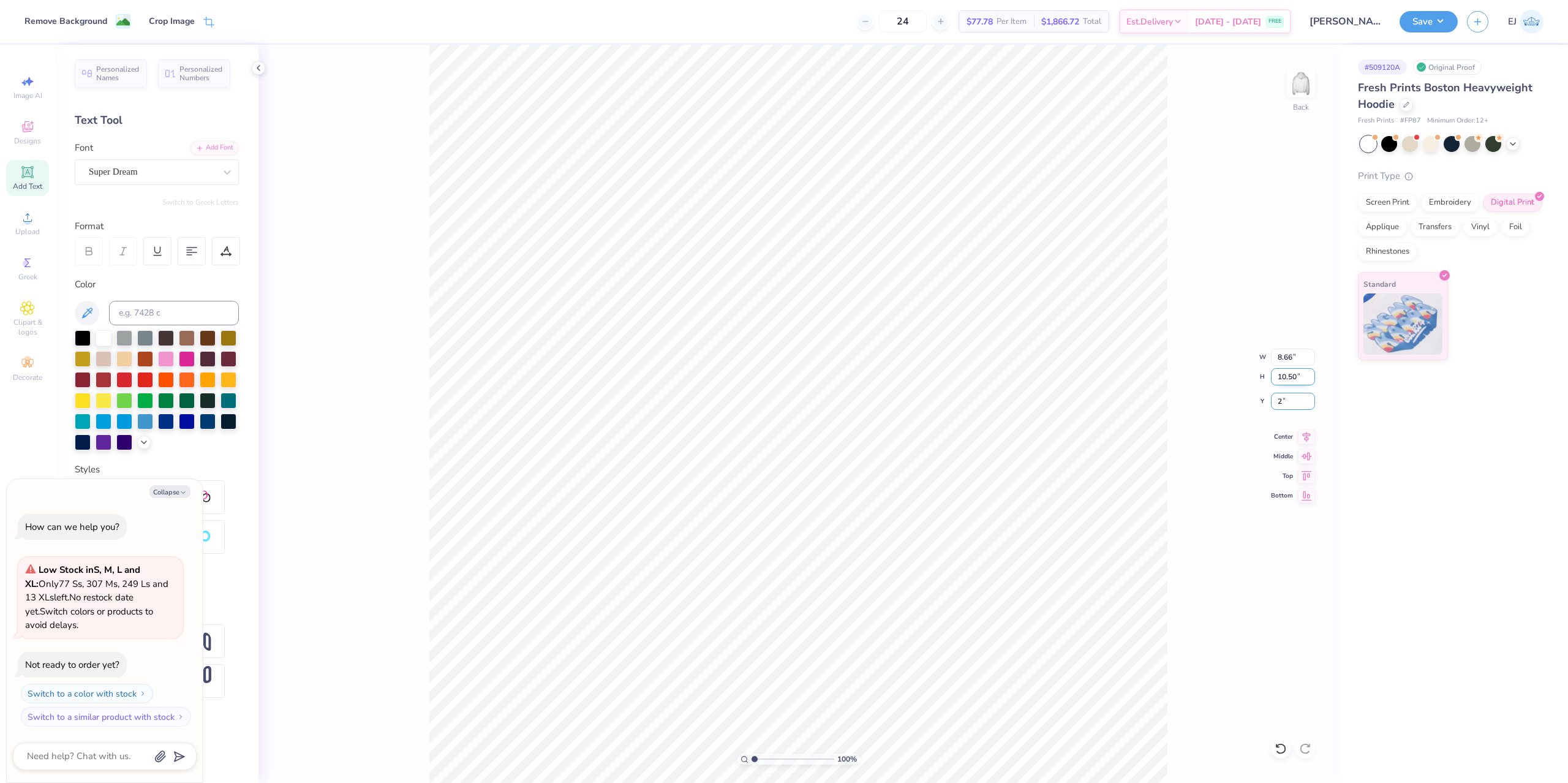
type textarea "x"
type input "2.00"
type textarea "x"
type input "1.50"
click at [1430, 28] on button "Save" at bounding box center [1429, 20] width 58 height 21
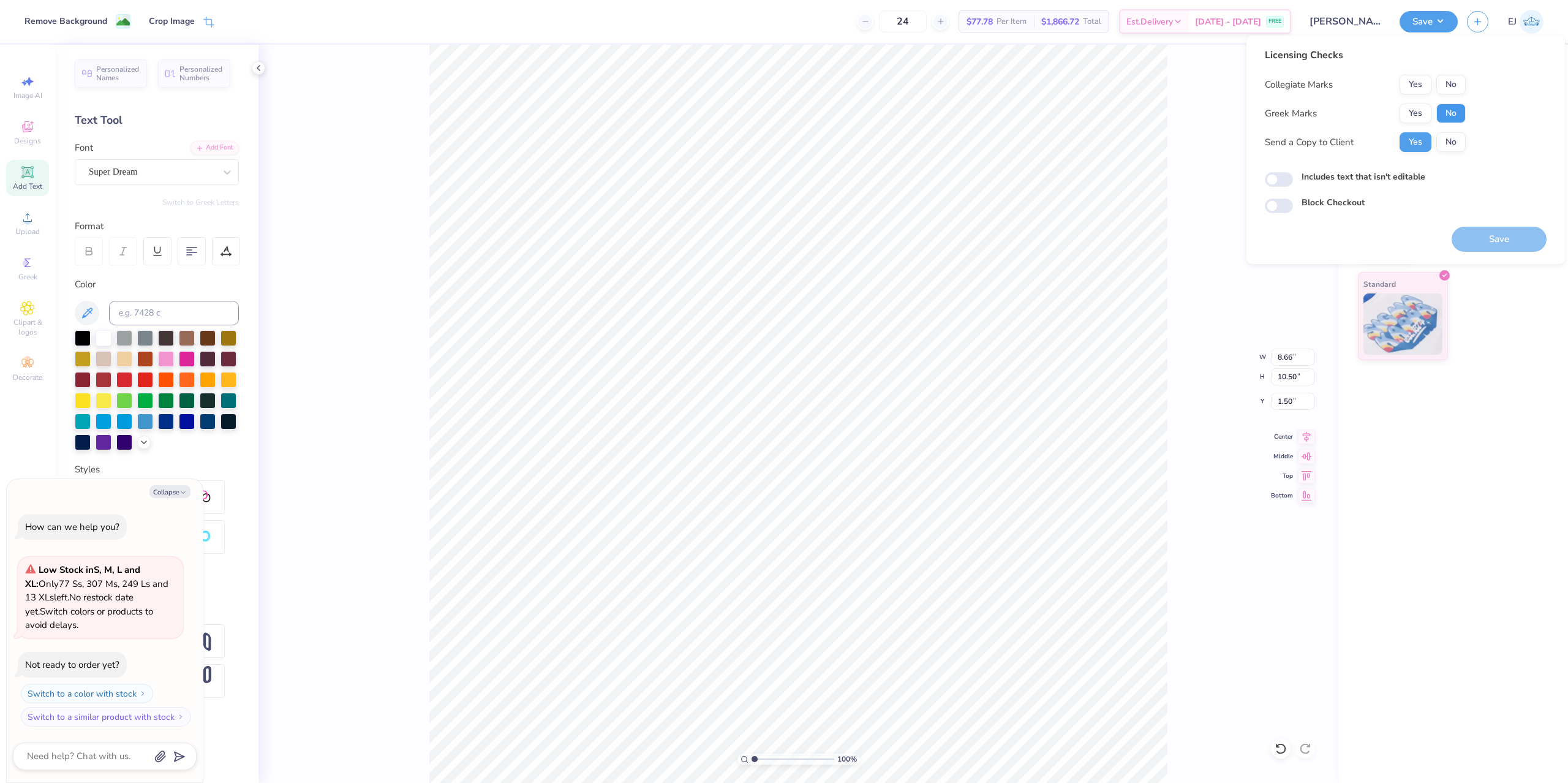
click at [1449, 120] on button "No" at bounding box center [1451, 113] width 29 height 20
click at [1459, 93] on div "Collegiate Marks Yes No Greek Marks Yes No Send a Copy to Client Yes No" at bounding box center [1365, 113] width 201 height 77
click at [1459, 89] on button "No" at bounding box center [1451, 85] width 29 height 20
click at [1489, 233] on button "Save" at bounding box center [1498, 239] width 95 height 25
type textarea "x"
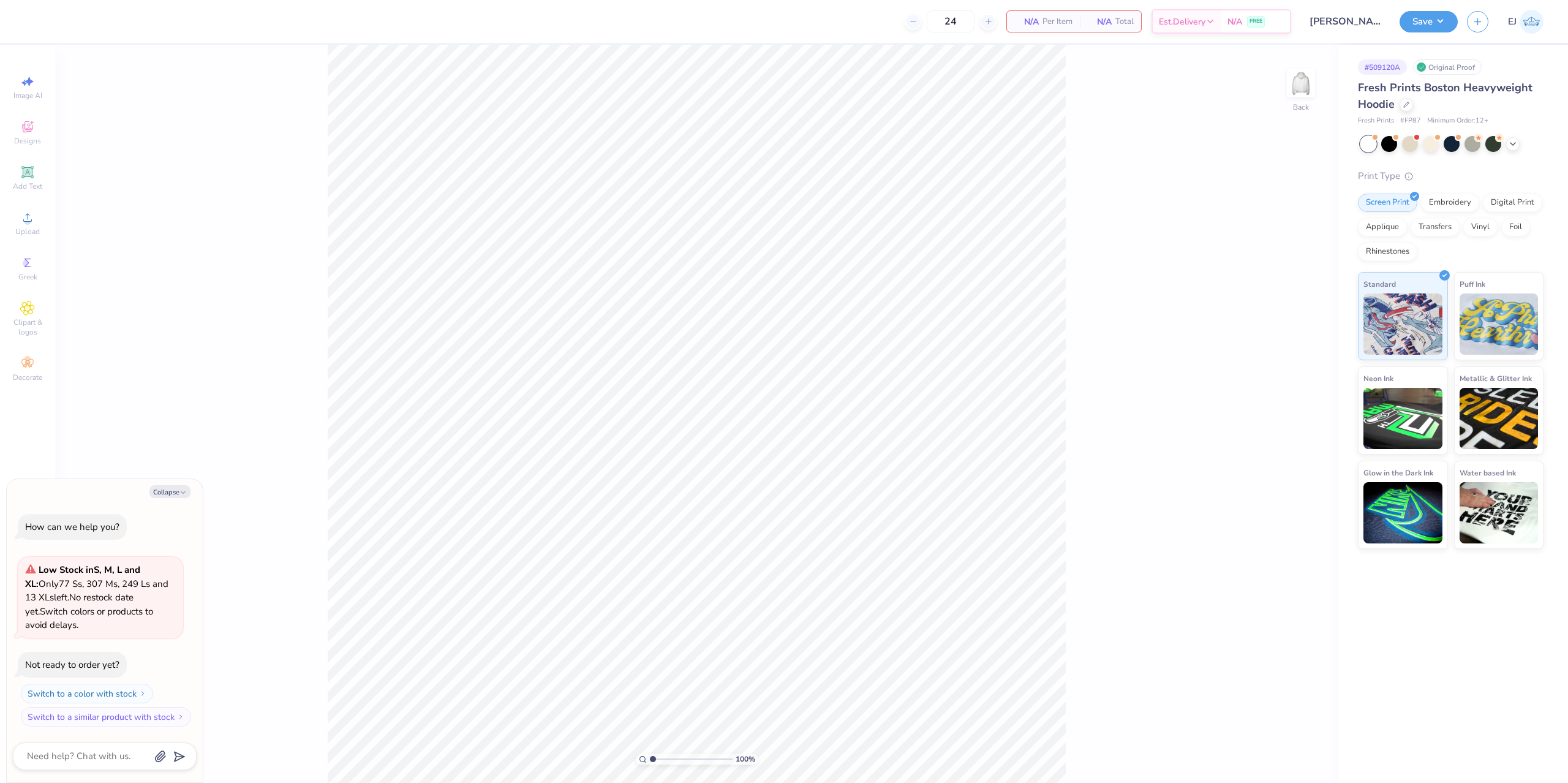
type textarea "x"
